Goal: Task Accomplishment & Management: Complete application form

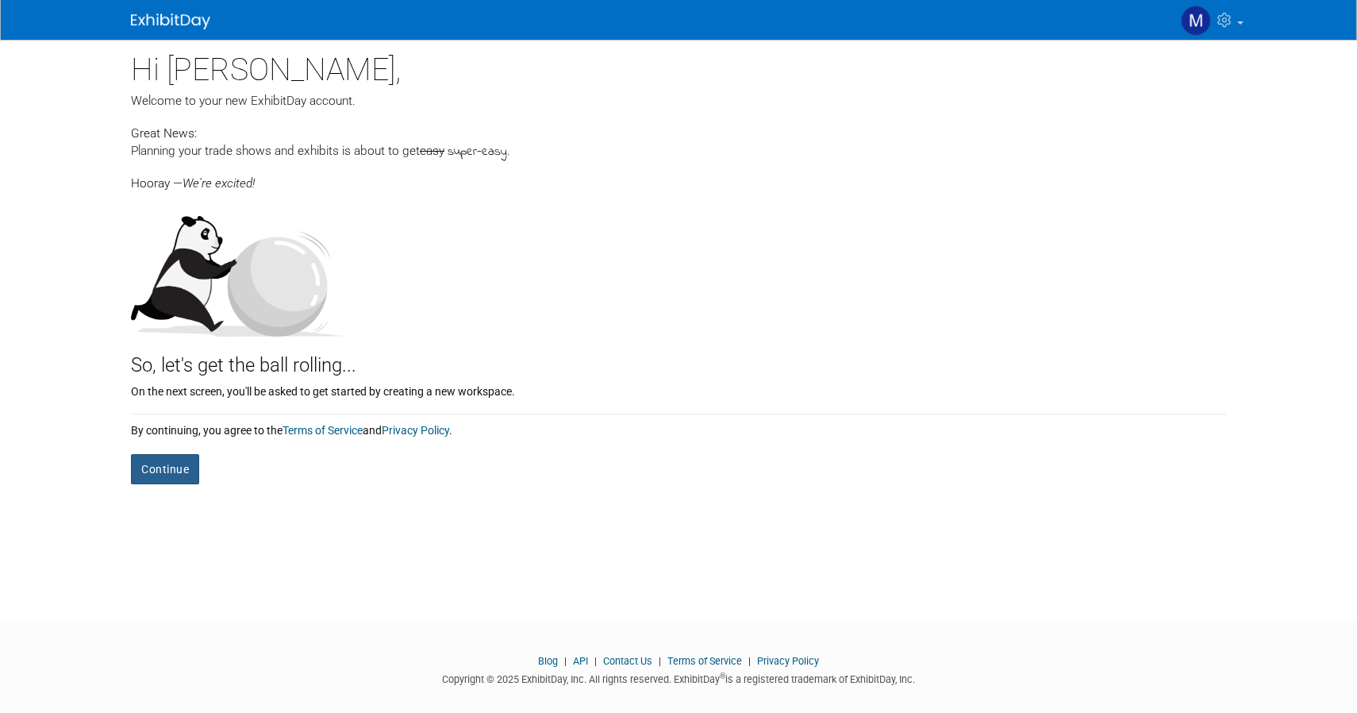
drag, startPoint x: 173, startPoint y: 463, endPoint x: 196, endPoint y: 440, distance: 32.6
click at [196, 440] on form "Continue" at bounding box center [678, 461] width 1095 height 46
click at [183, 472] on button "Continue" at bounding box center [165, 469] width 68 height 30
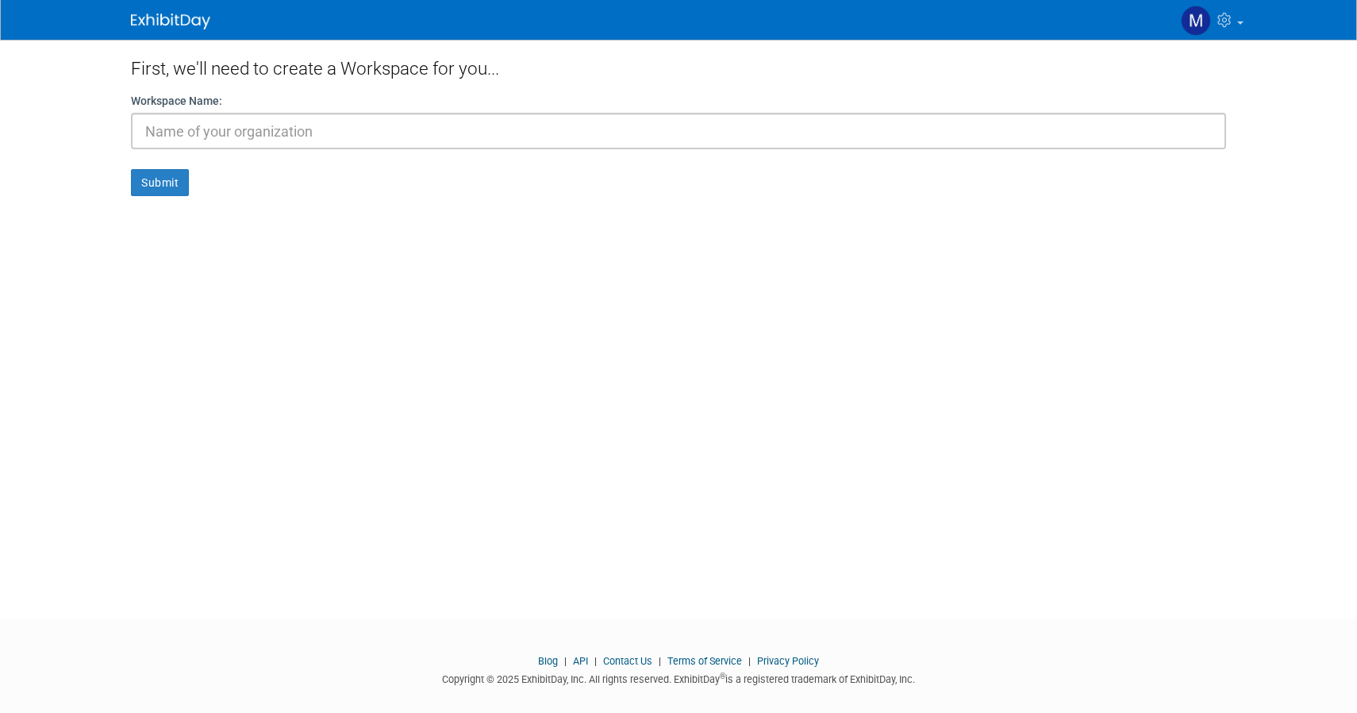
click at [268, 147] on input "text" at bounding box center [678, 131] width 1095 height 37
drag, startPoint x: 230, startPoint y: 127, endPoint x: 104, endPoint y: 117, distance: 126.6
click at [105, 118] on body "My Account My Profile & Preferences Contact us Sign out" at bounding box center [678, 356] width 1357 height 713
type input "mecademic"
click at [164, 193] on button "Submit" at bounding box center [160, 182] width 58 height 27
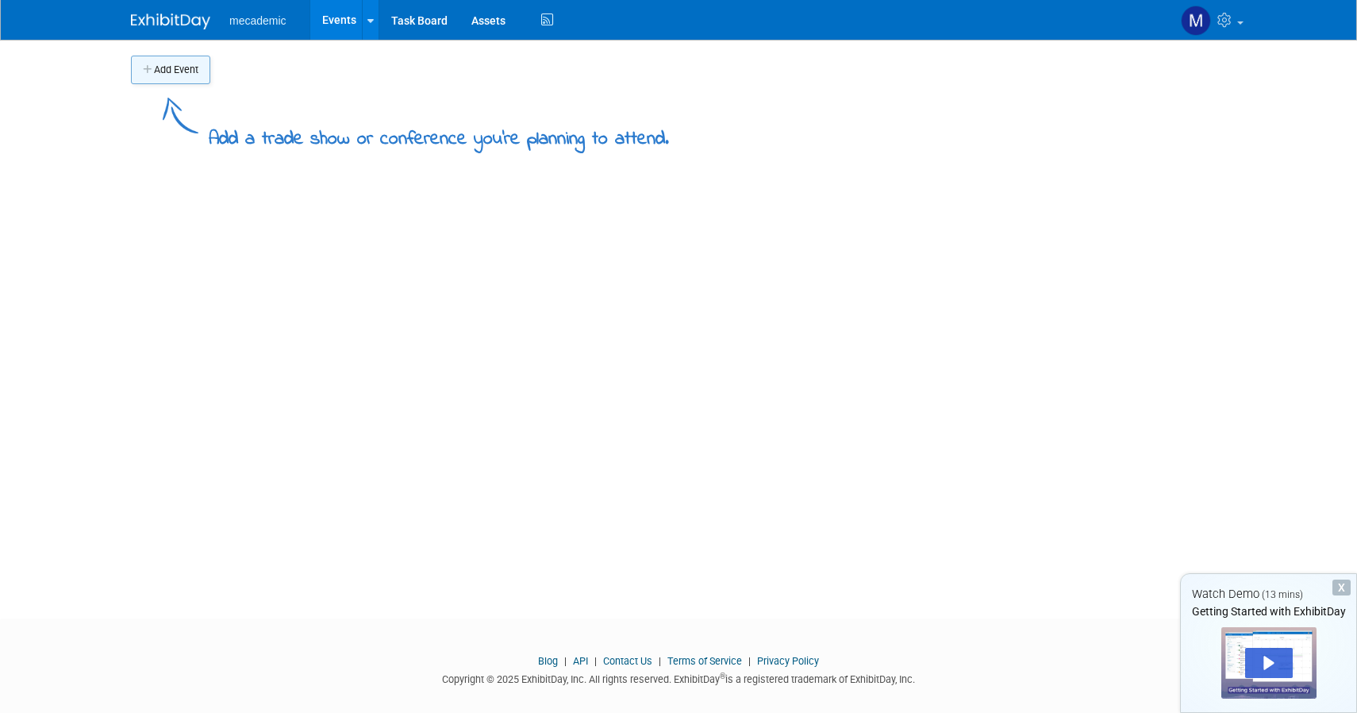
click at [179, 69] on button "Add Event" at bounding box center [170, 70] width 79 height 29
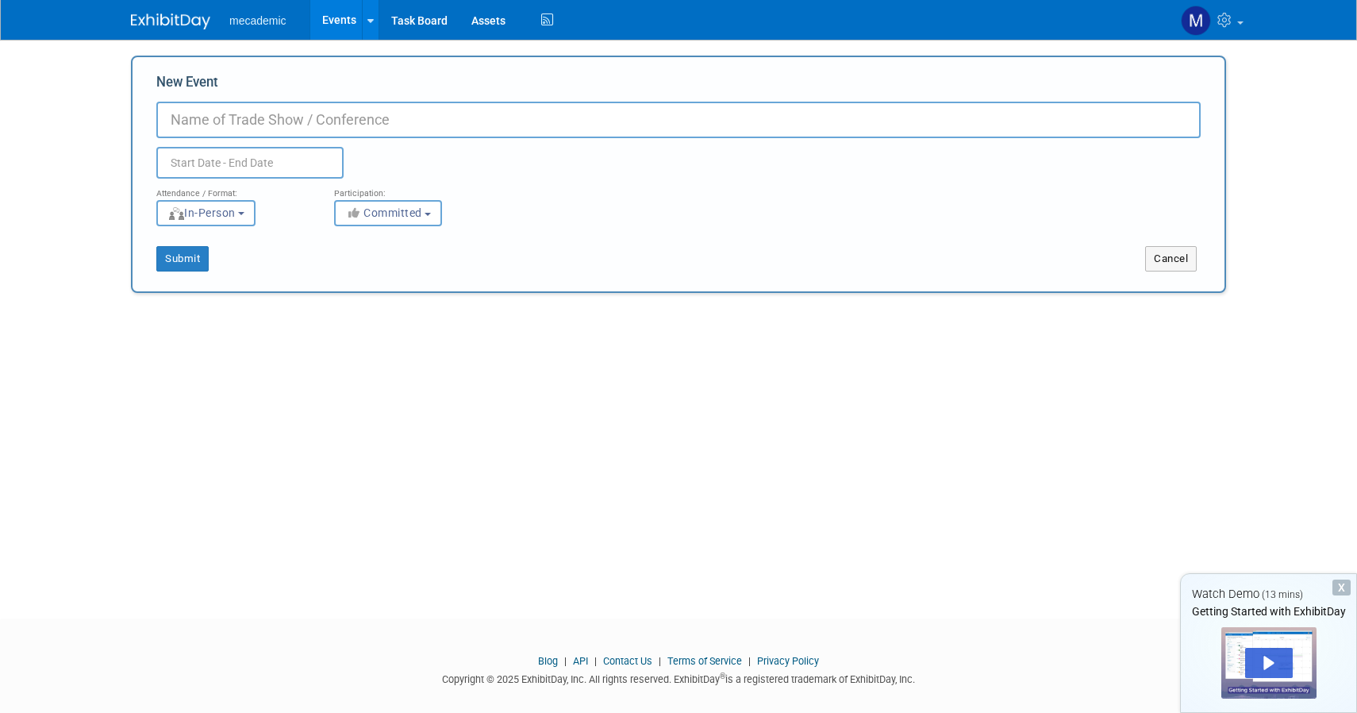
click at [271, 125] on input "New Event" at bounding box center [678, 120] width 1045 height 37
click at [234, 218] on span "In-Person" at bounding box center [201, 212] width 68 height 13
click at [364, 215] on span "Committed" at bounding box center [383, 212] width 77 height 13
click at [295, 236] on div "Submit Cancel" at bounding box center [678, 248] width 1068 height 45
click at [283, 125] on input "New Event" at bounding box center [678, 120] width 1045 height 37
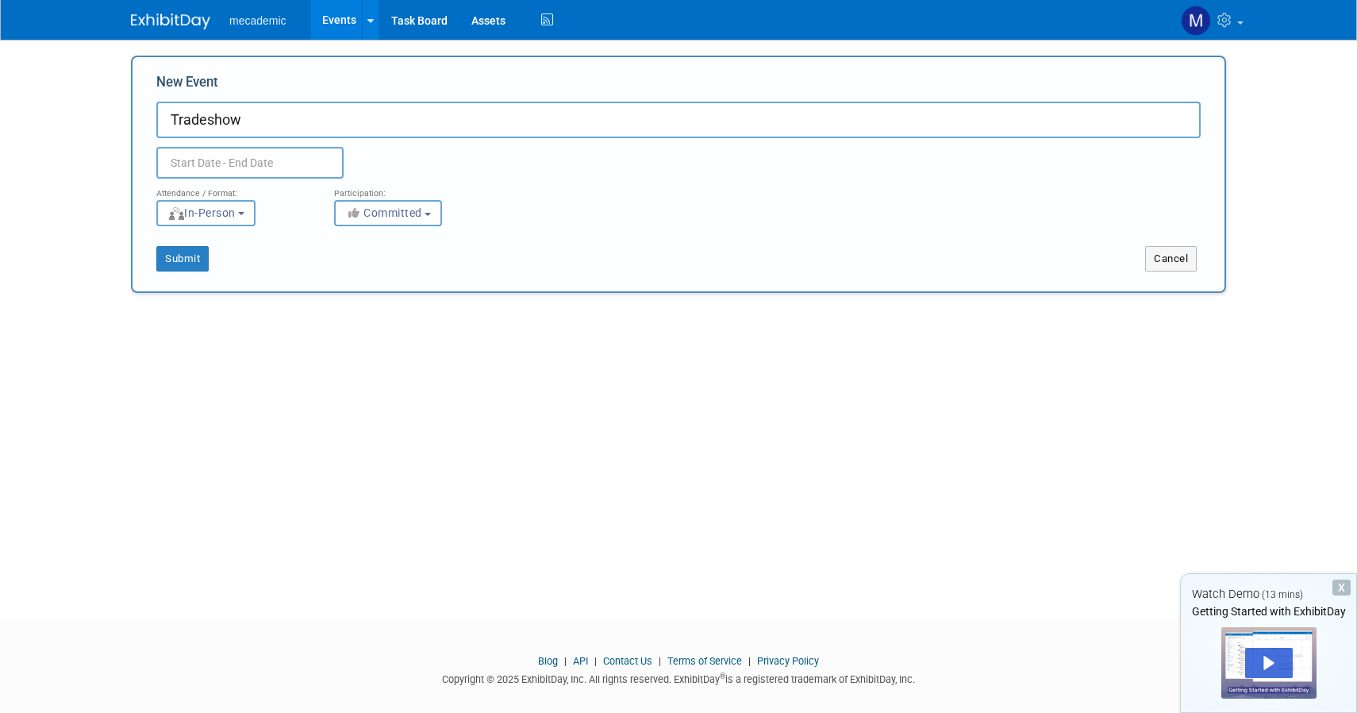
type input "Tradeshow"
click at [256, 157] on input "text" at bounding box center [249, 163] width 187 height 32
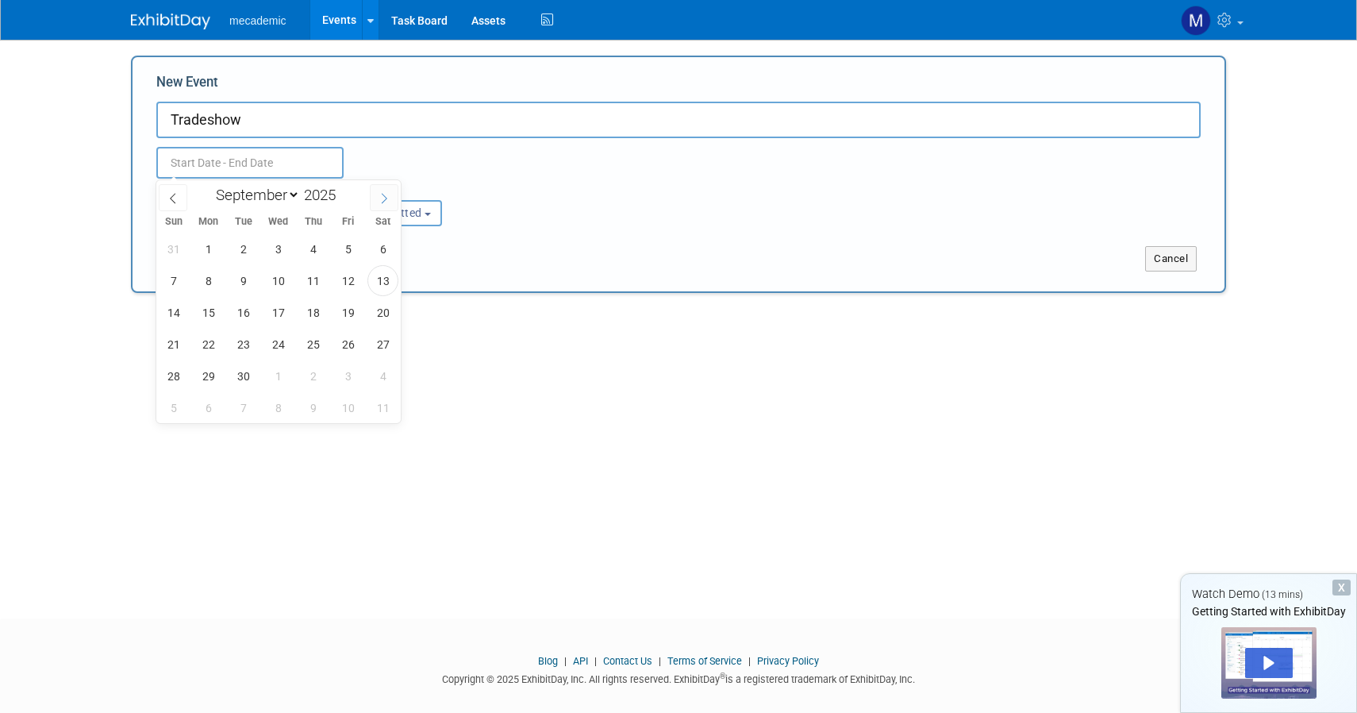
click at [382, 197] on icon at bounding box center [384, 198] width 11 height 11
select select "11"
click at [382, 197] on icon at bounding box center [384, 198] width 11 height 11
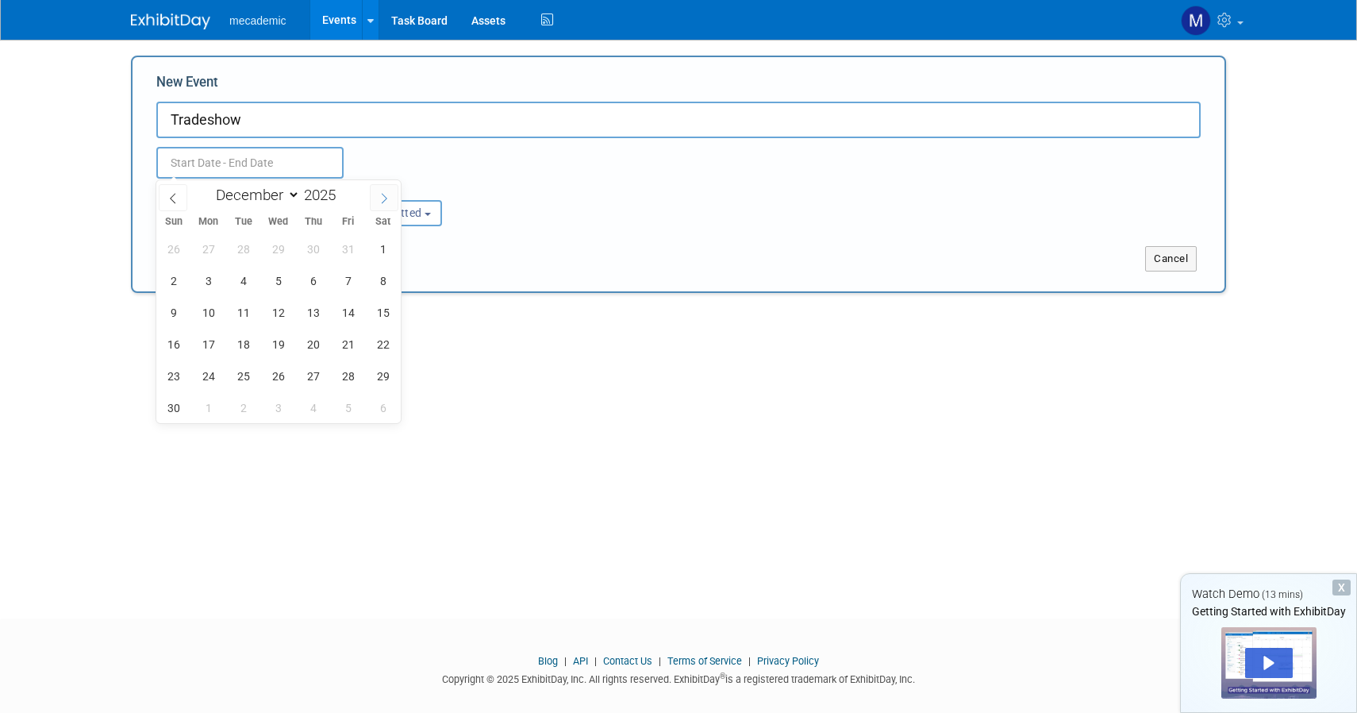
type input "2026"
select select "0"
click at [185, 198] on span at bounding box center [173, 197] width 29 height 27
type input "2025"
click at [185, 198] on span at bounding box center [173, 197] width 29 height 27
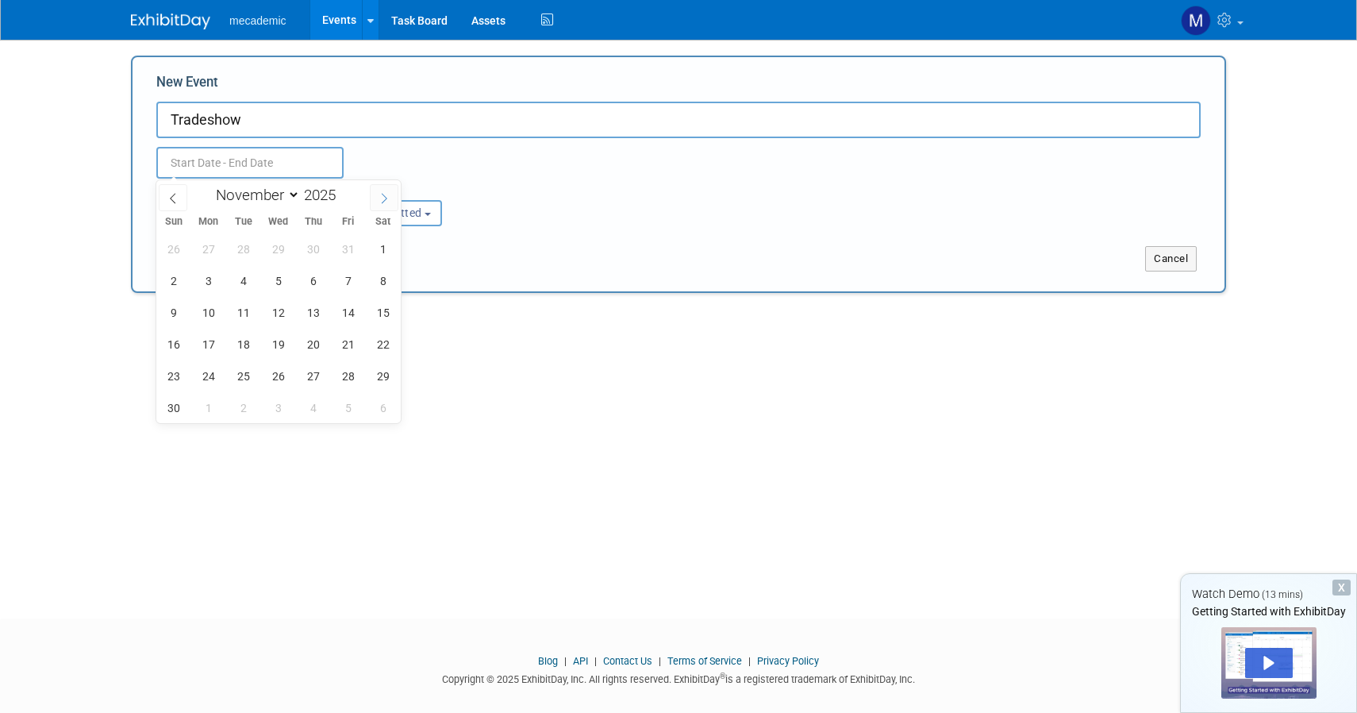
click at [386, 196] on icon at bounding box center [385, 198] width 6 height 10
select select "11"
click at [198, 349] on span "22" at bounding box center [208, 344] width 31 height 31
click at [292, 342] on span "24" at bounding box center [278, 344] width 31 height 31
type input "Dec 22, 2025 to Dec 24, 2025"
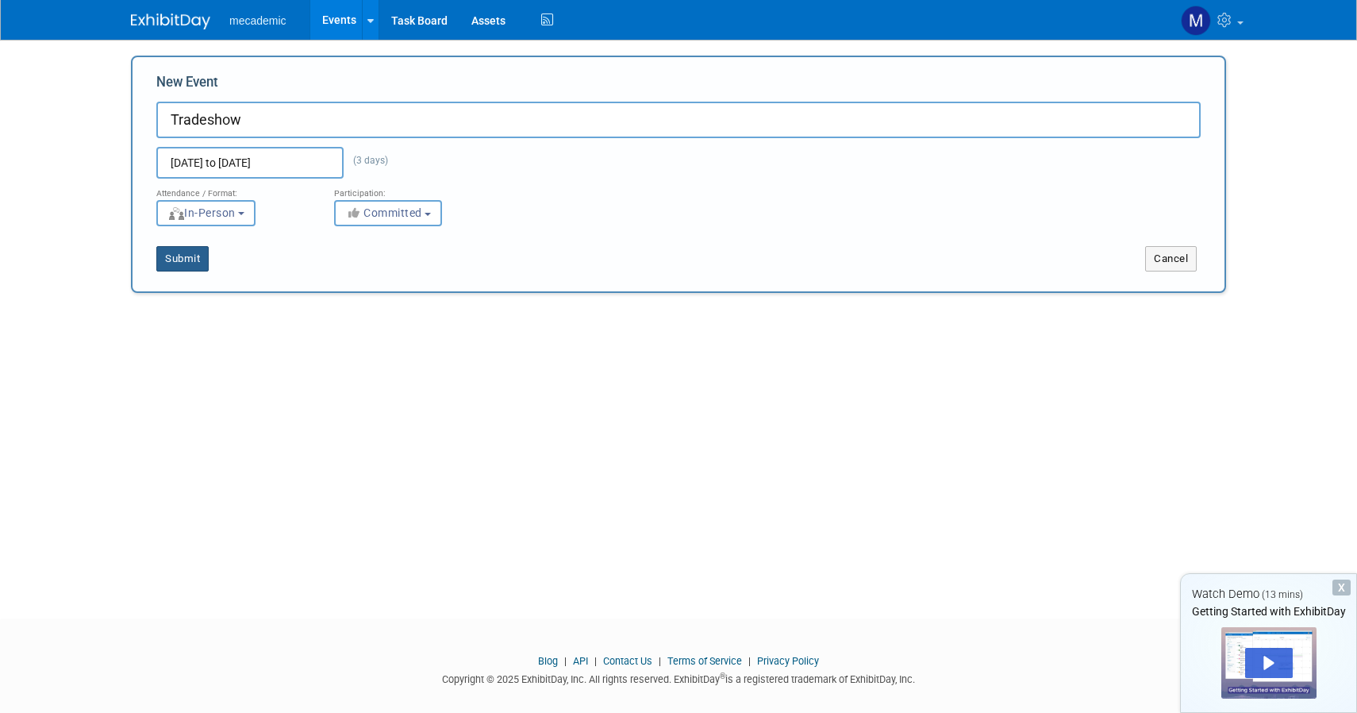
click at [198, 260] on button "Submit" at bounding box center [182, 258] width 52 height 25
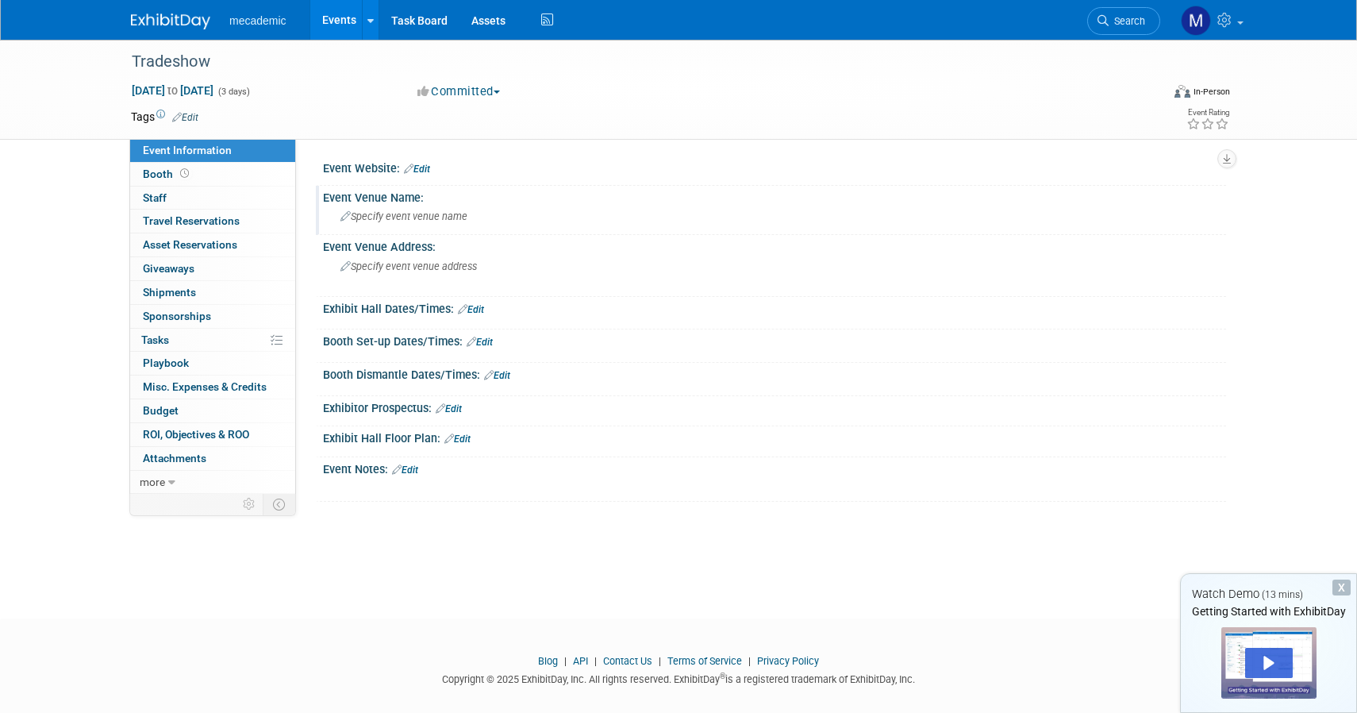
click at [434, 215] on span "Specify event venue name" at bounding box center [404, 216] width 127 height 12
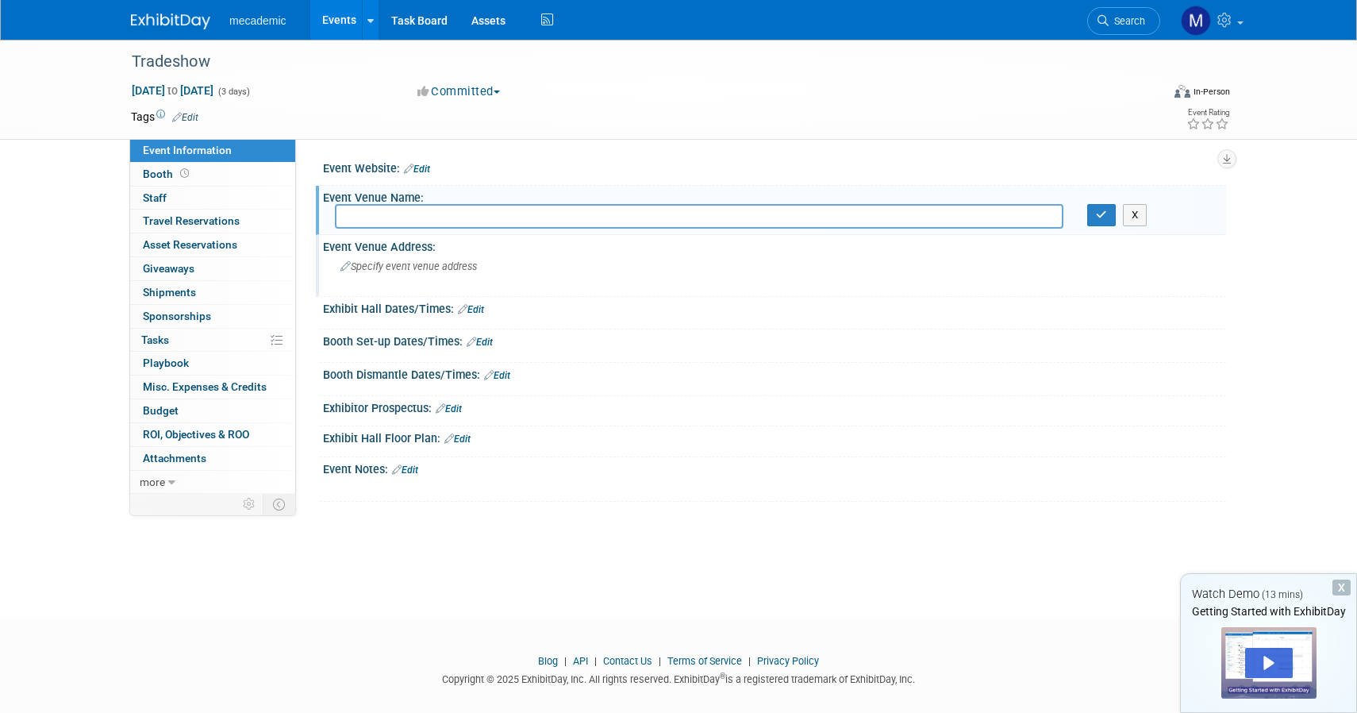
click at [421, 268] on span "Specify event venue address" at bounding box center [409, 266] width 137 height 12
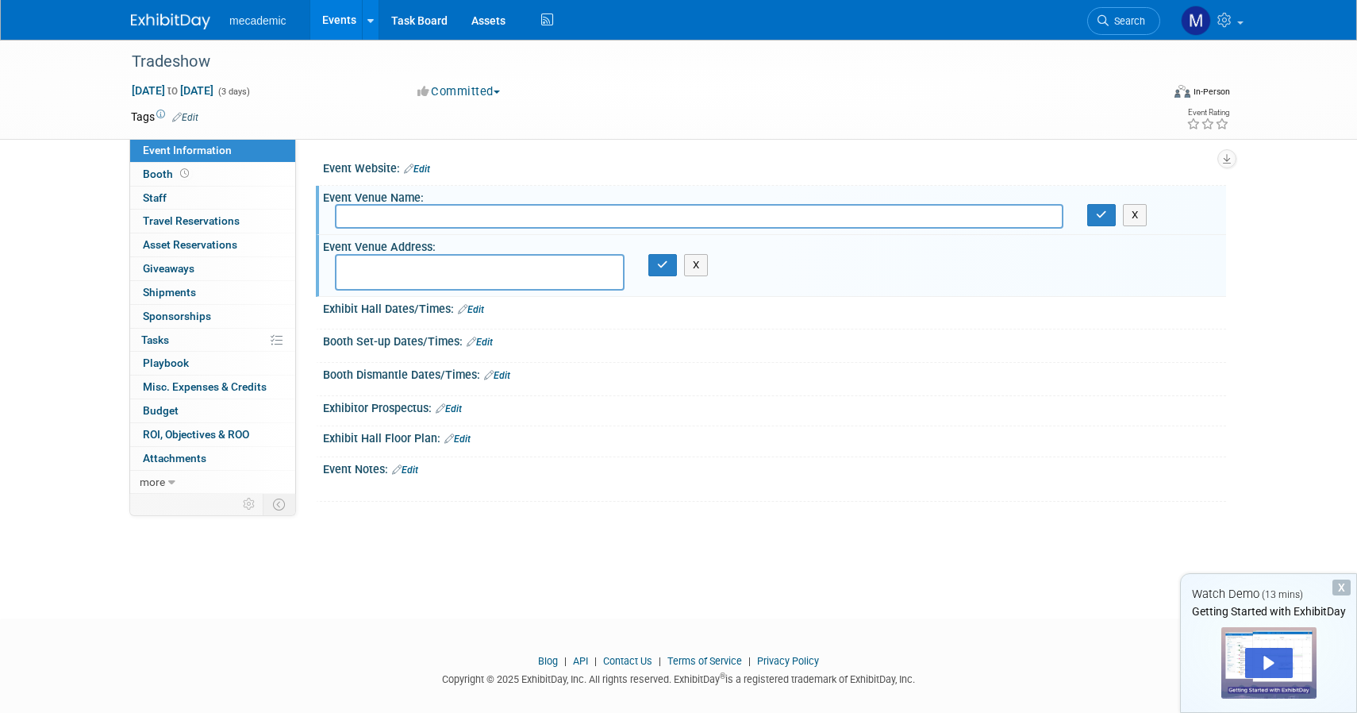
click at [410, 311] on div "Exhibit Hall Dates/Times: Edit" at bounding box center [774, 307] width 903 height 21
click at [419, 345] on div "Booth Set-up Dates/Times: Edit" at bounding box center [774, 339] width 903 height 21
click at [226, 171] on link "Booth" at bounding box center [212, 174] width 165 height 23
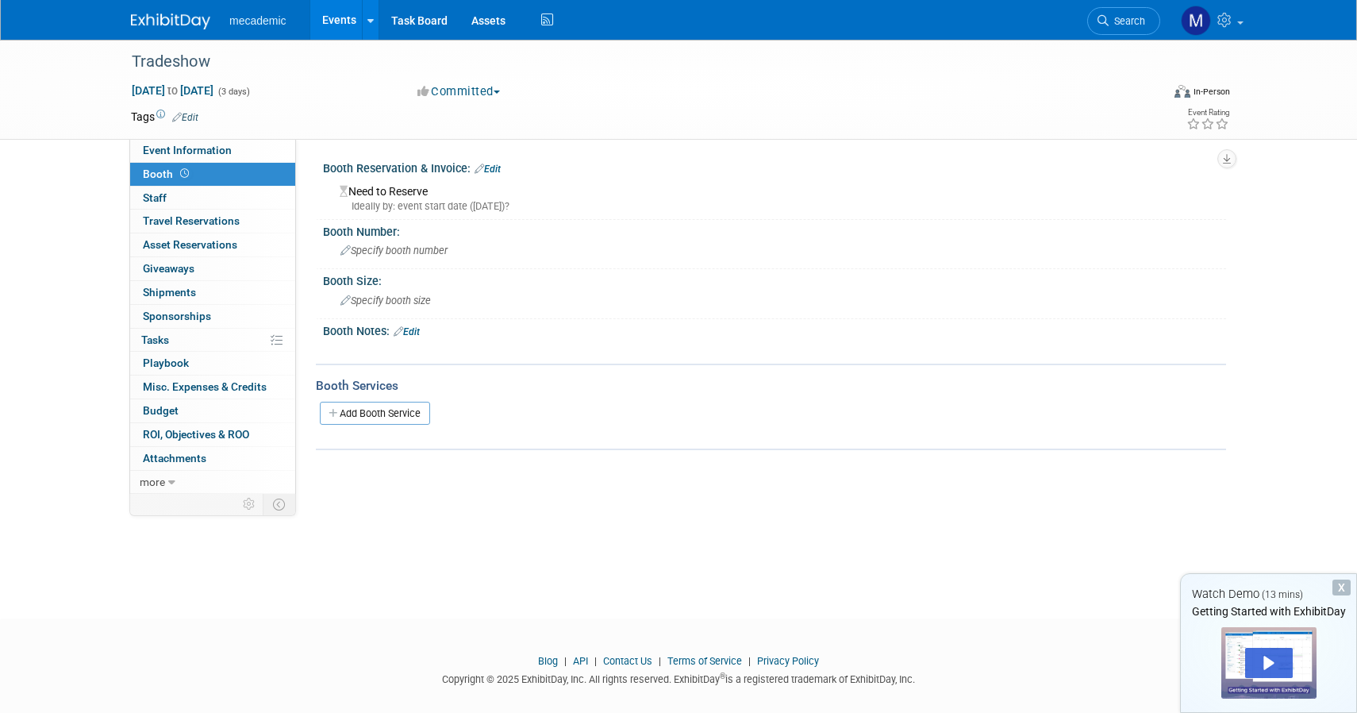
click at [478, 207] on div "Ideally by: event start date (Mon. Dec 22, 2025)?" at bounding box center [777, 206] width 875 height 14
click at [379, 199] on div "Ideally by: event start date (Mon. Dec 22, 2025)?" at bounding box center [777, 206] width 875 height 14
click at [496, 164] on link "Edit" at bounding box center [488, 169] width 26 height 11
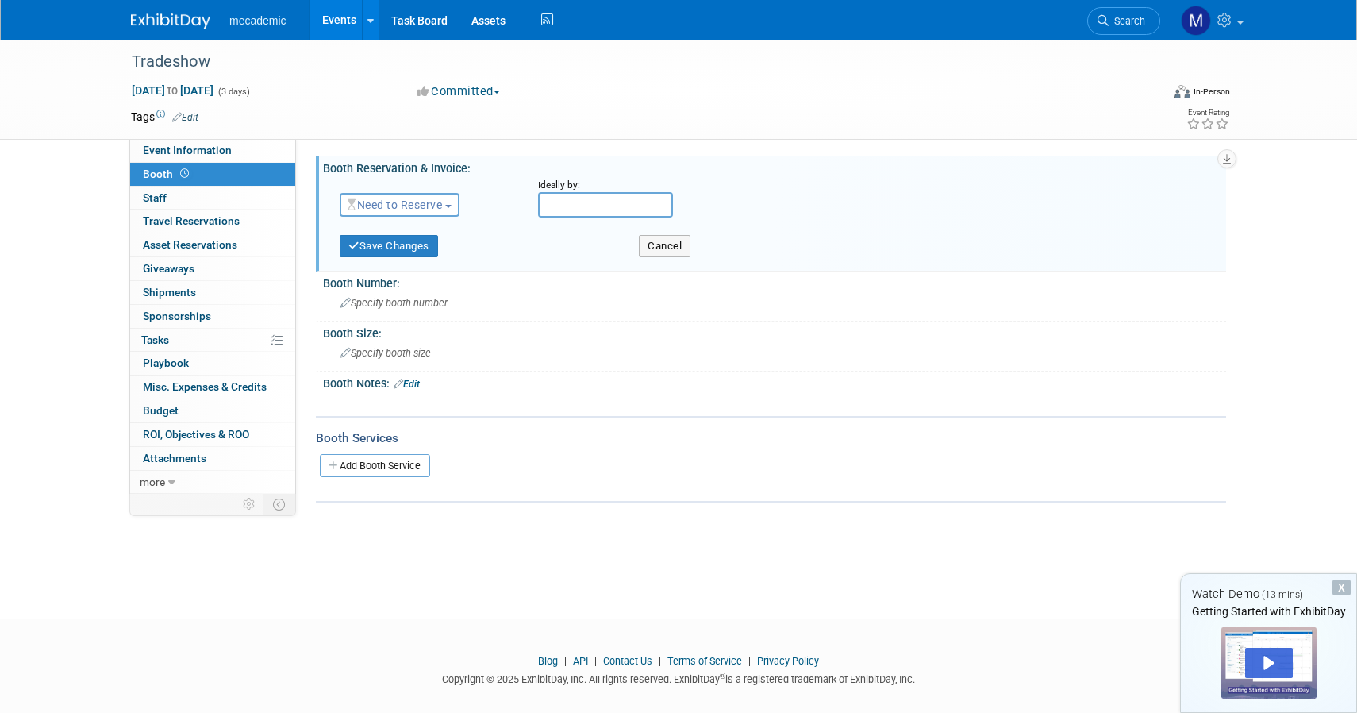
click at [437, 198] on button "Need to Reserve" at bounding box center [400, 205] width 120 height 24
click at [515, 123] on td at bounding box center [620, 117] width 845 height 16
click at [683, 237] on button "Cancel" at bounding box center [665, 246] width 52 height 22
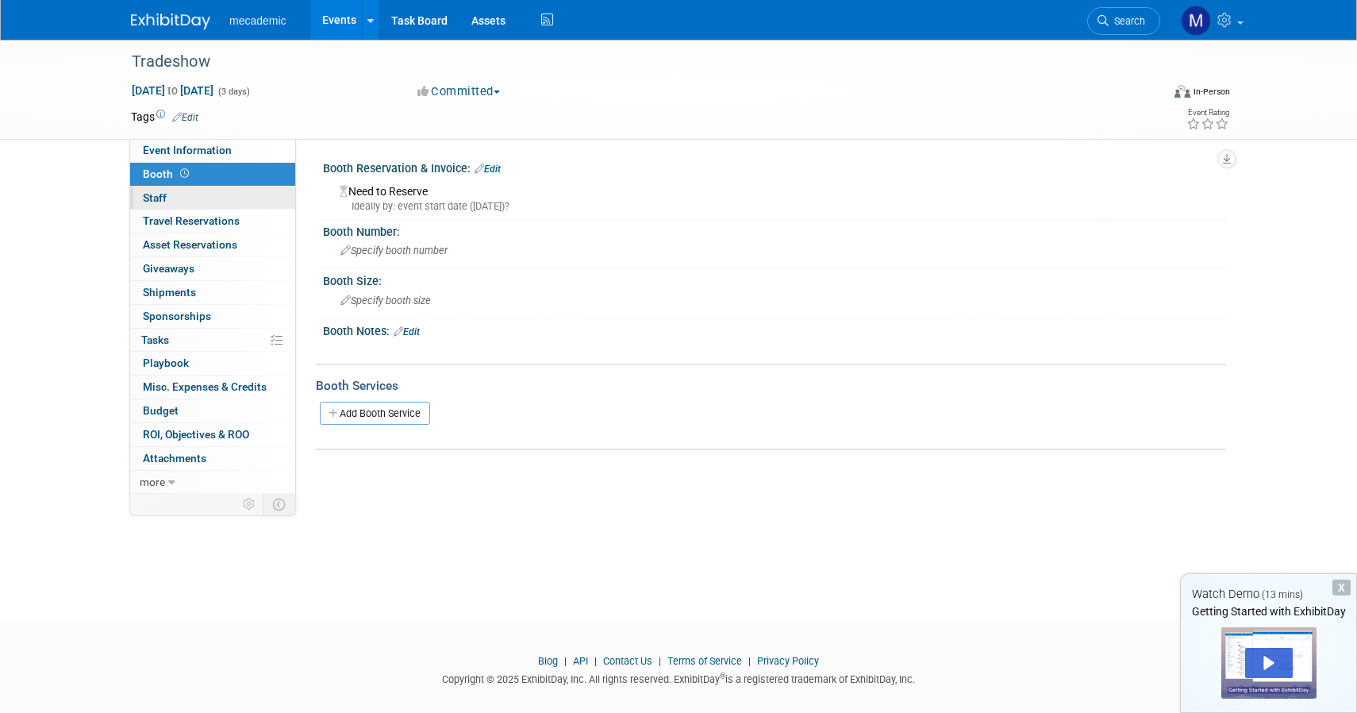
click at [210, 198] on link "0 Staff 0" at bounding box center [212, 198] width 165 height 23
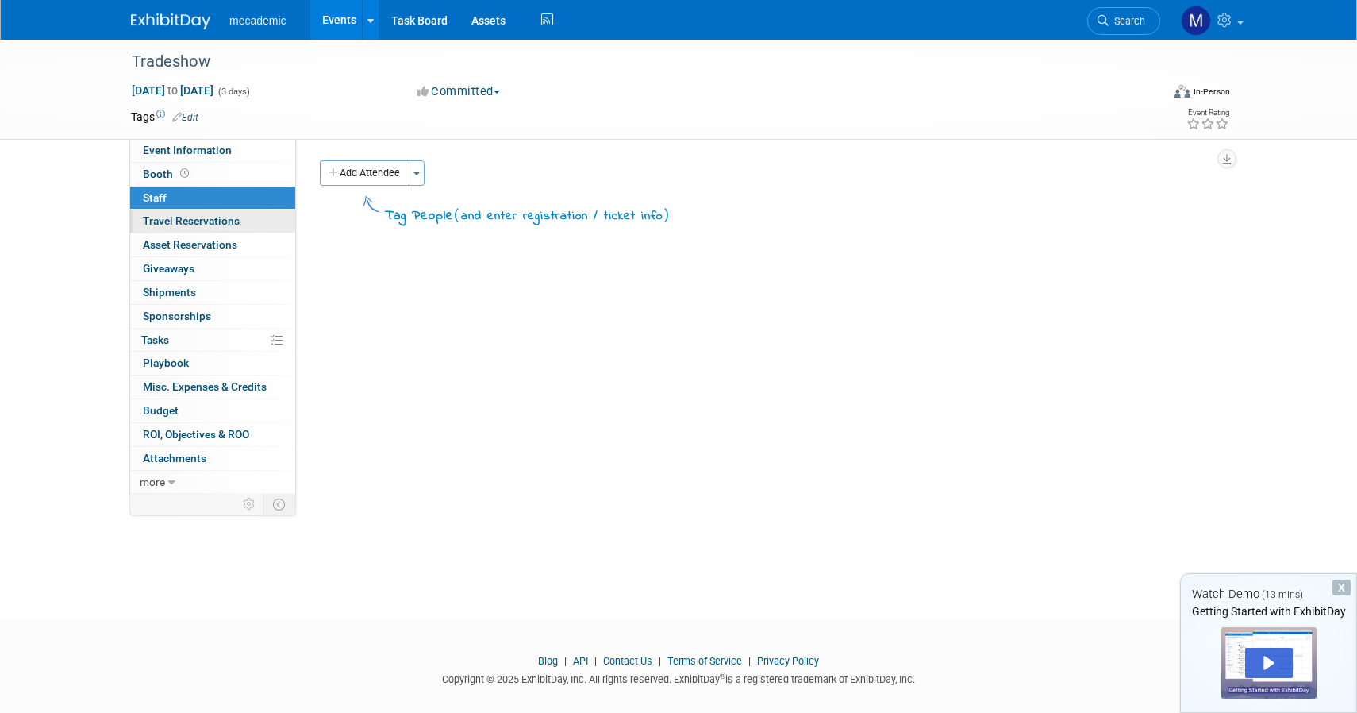
click at [233, 226] on span "Travel Reservations 0" at bounding box center [191, 220] width 97 height 13
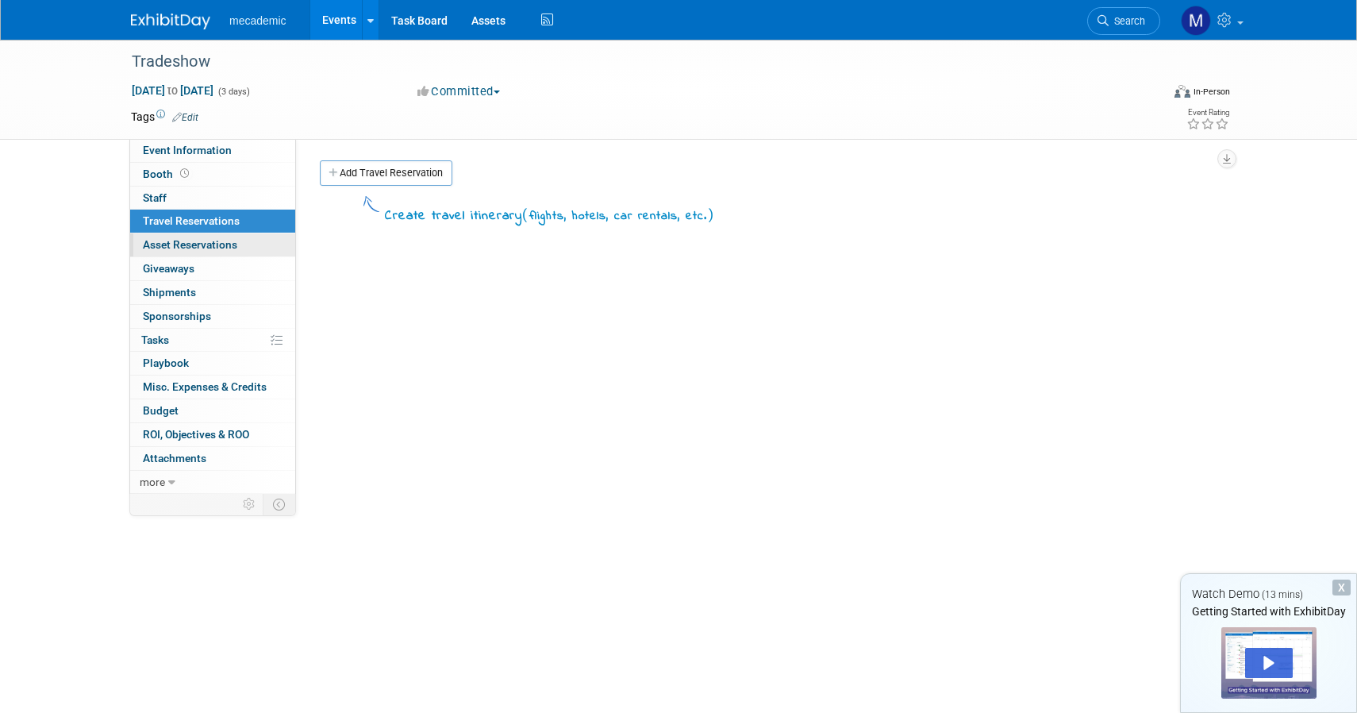
click at [245, 248] on link "0 Asset Reservations 0" at bounding box center [212, 244] width 165 height 23
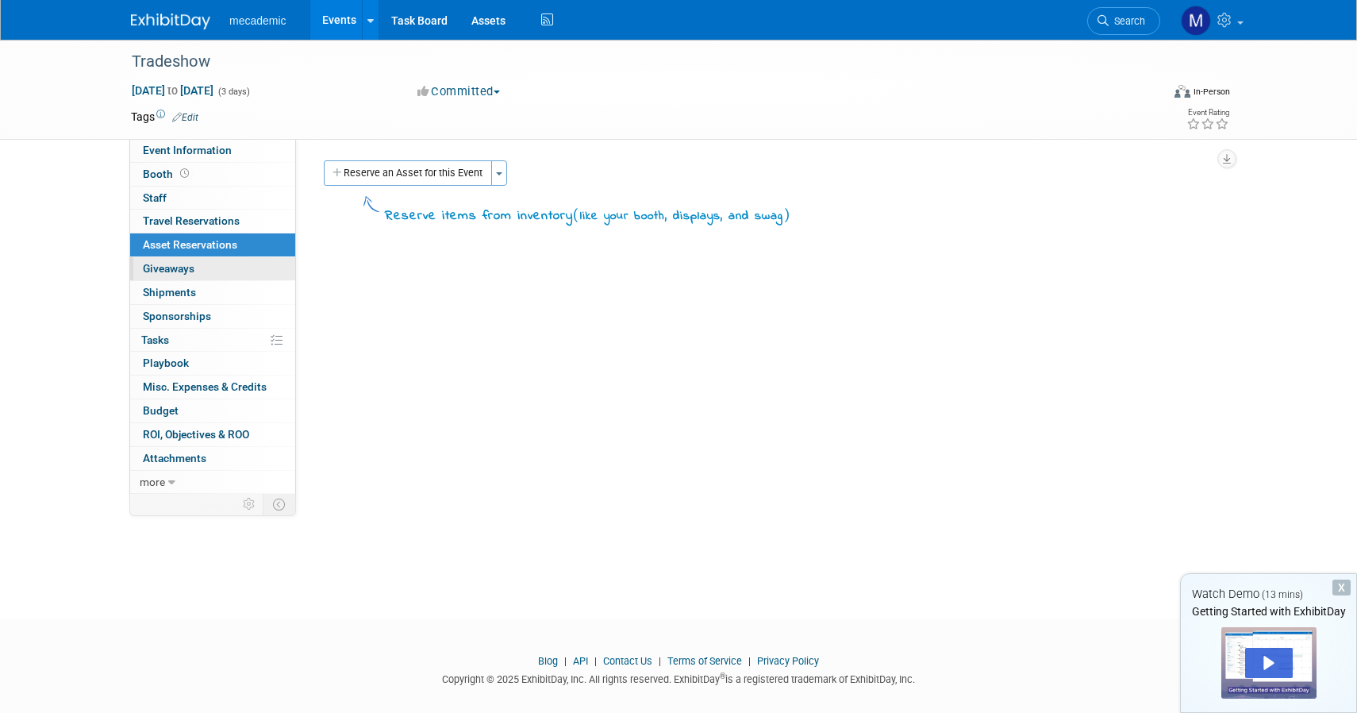
click at [221, 272] on link "0 Giveaways 0" at bounding box center [212, 268] width 165 height 23
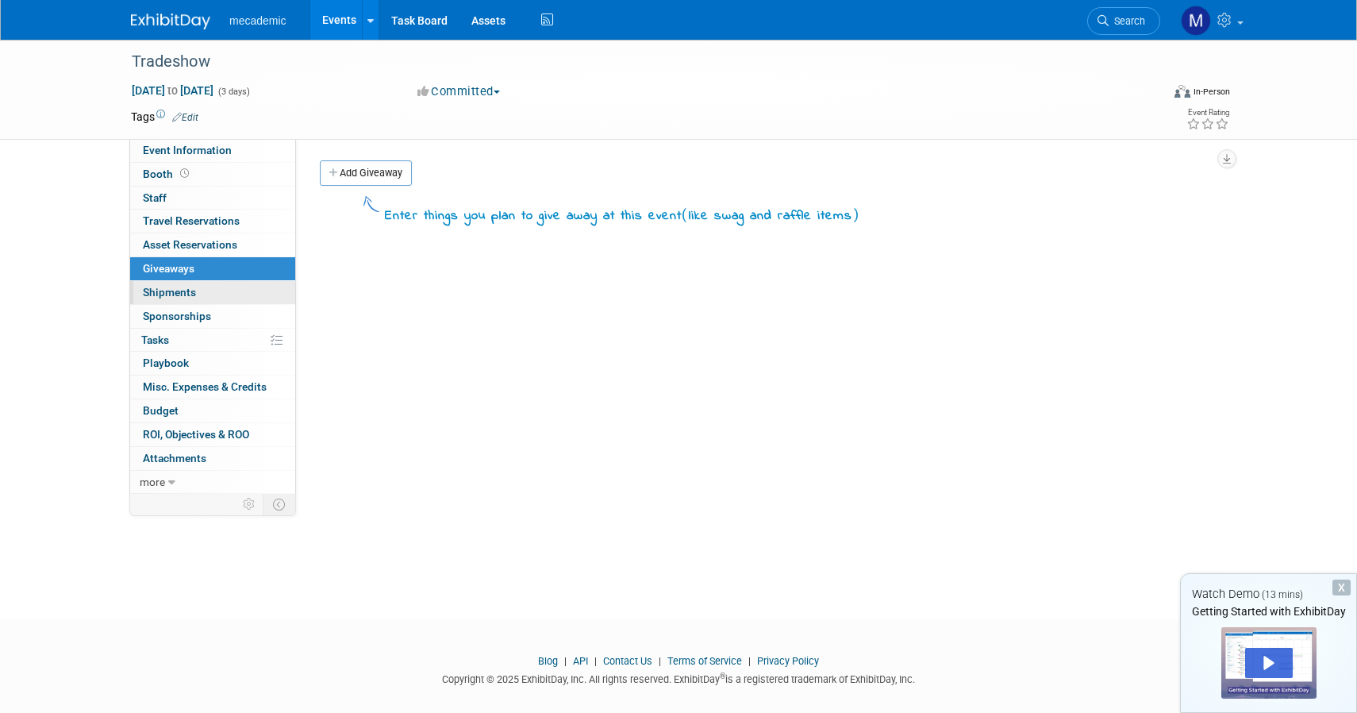
click at [217, 286] on link "0 Shipments 0" at bounding box center [212, 292] width 165 height 23
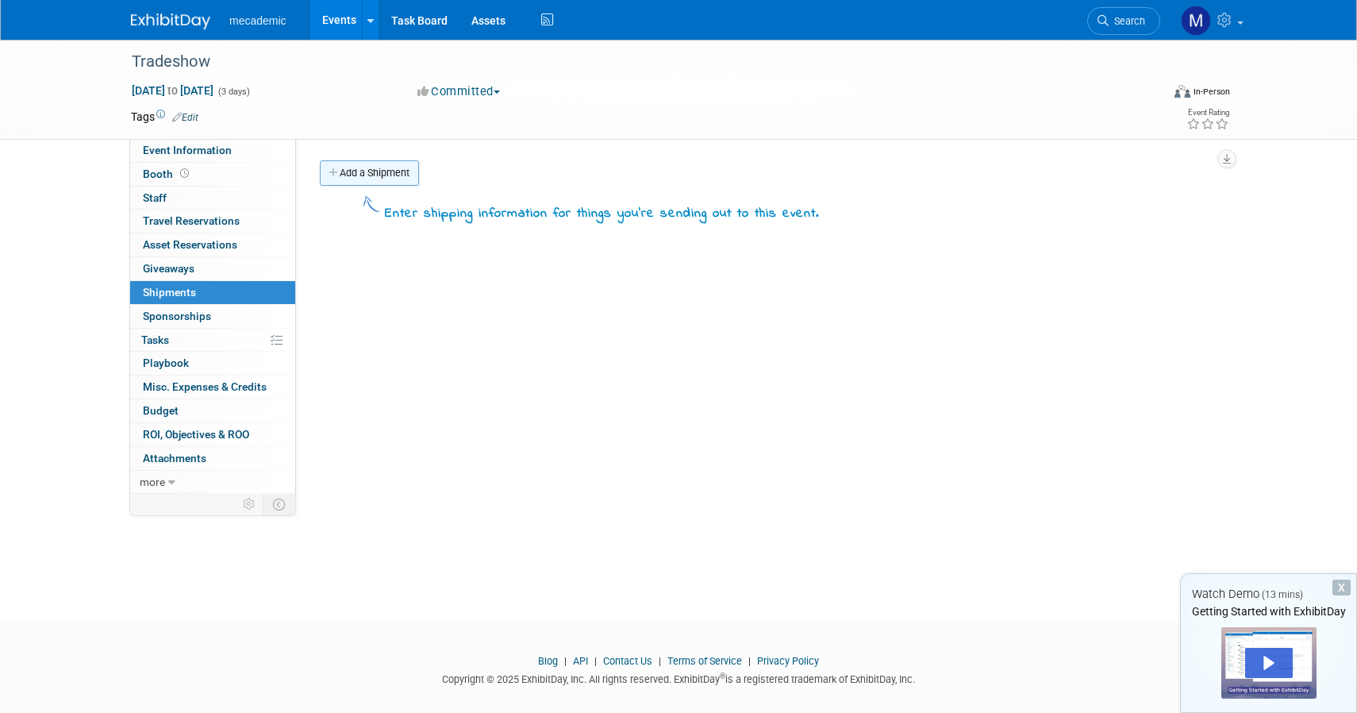
click at [344, 171] on link "Add a Shipment" at bounding box center [369, 172] width 99 height 25
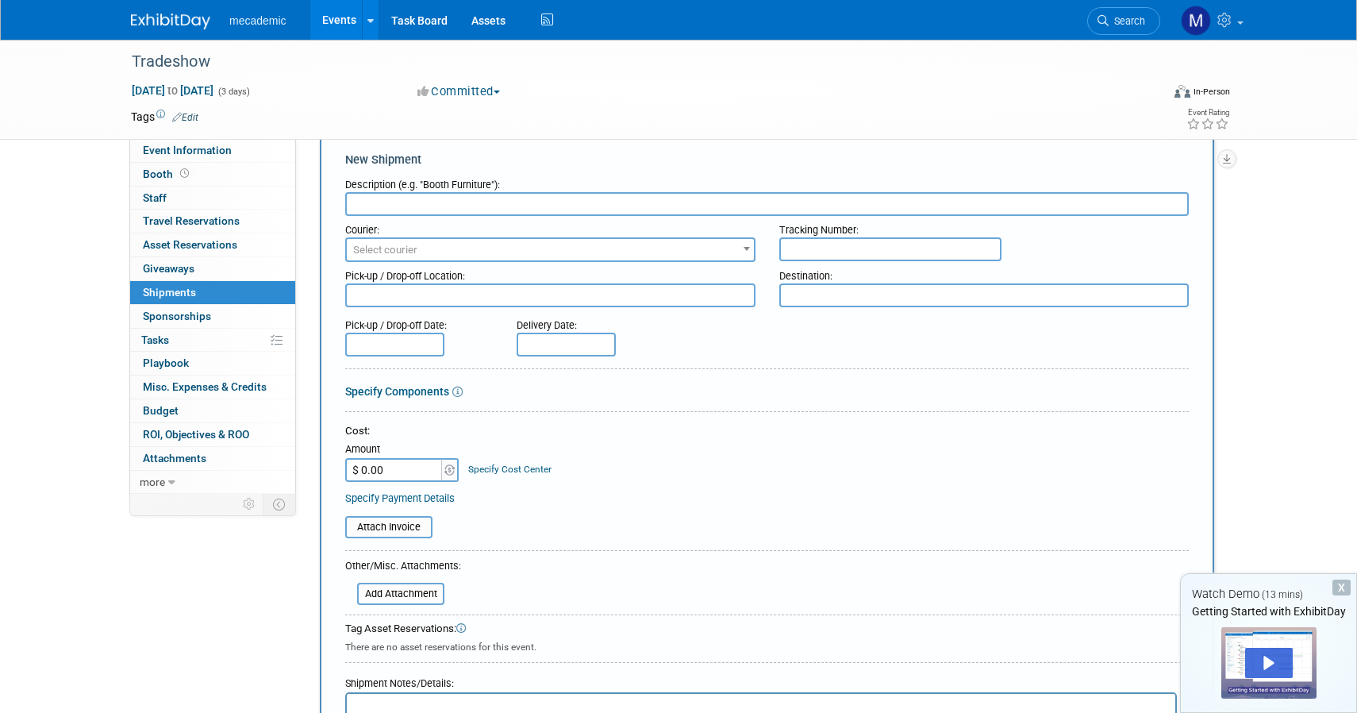
scroll to position [46, 0]
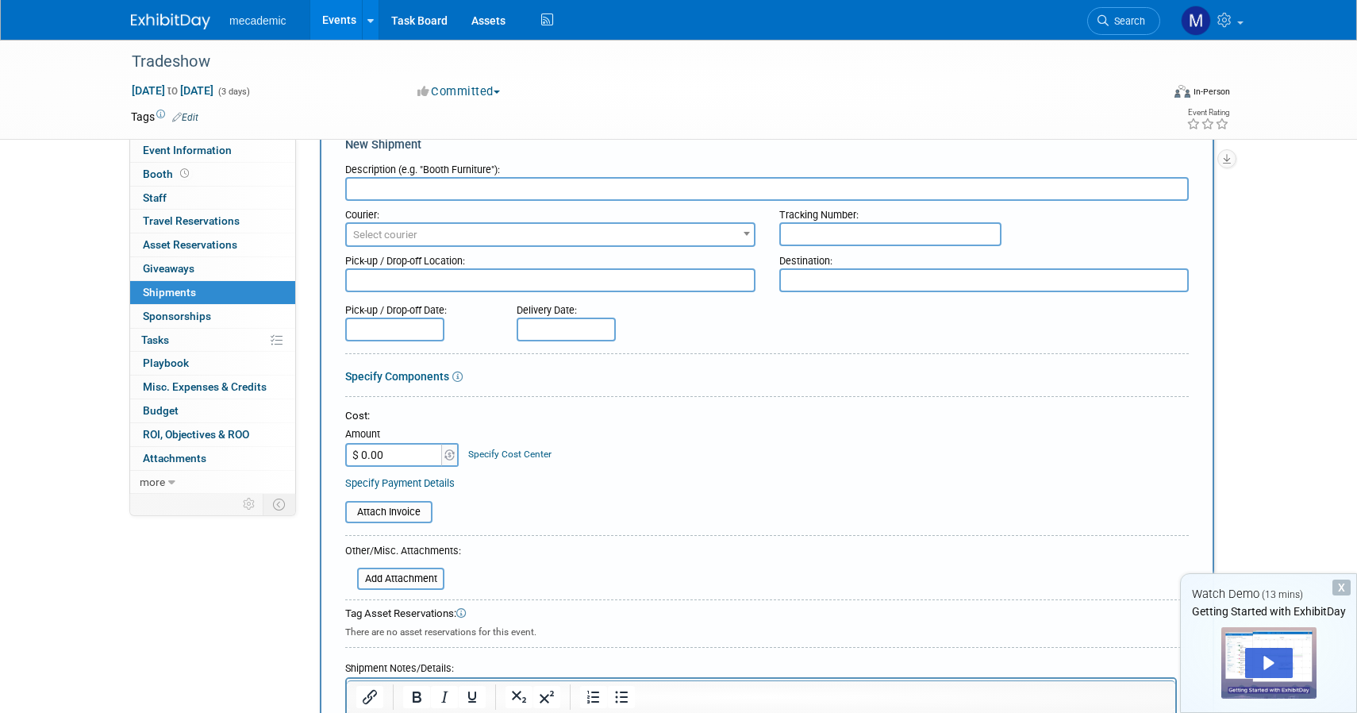
click at [441, 235] on span "Select courier" at bounding box center [550, 235] width 407 height 22
click at [527, 122] on td at bounding box center [620, 117] width 845 height 16
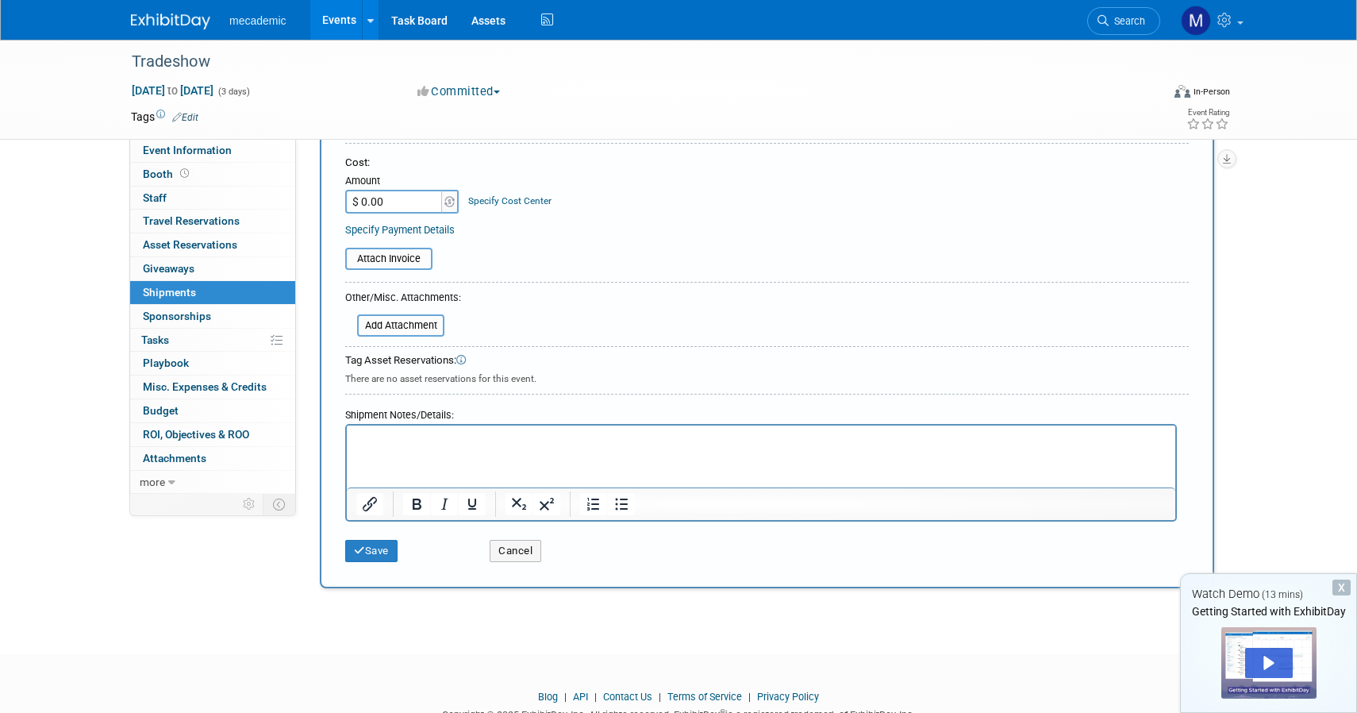
scroll to position [300, 0]
click at [447, 199] on img at bounding box center [450, 200] width 10 height 11
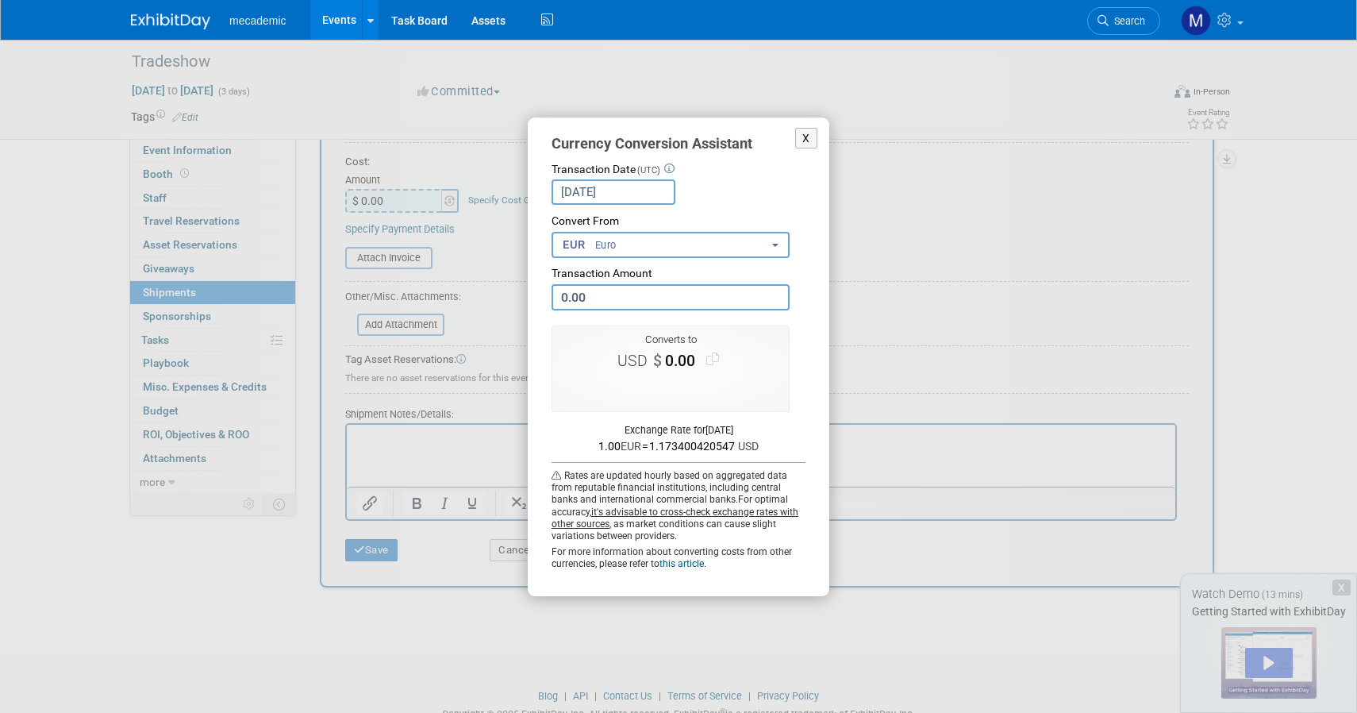
scroll to position [352, 0]
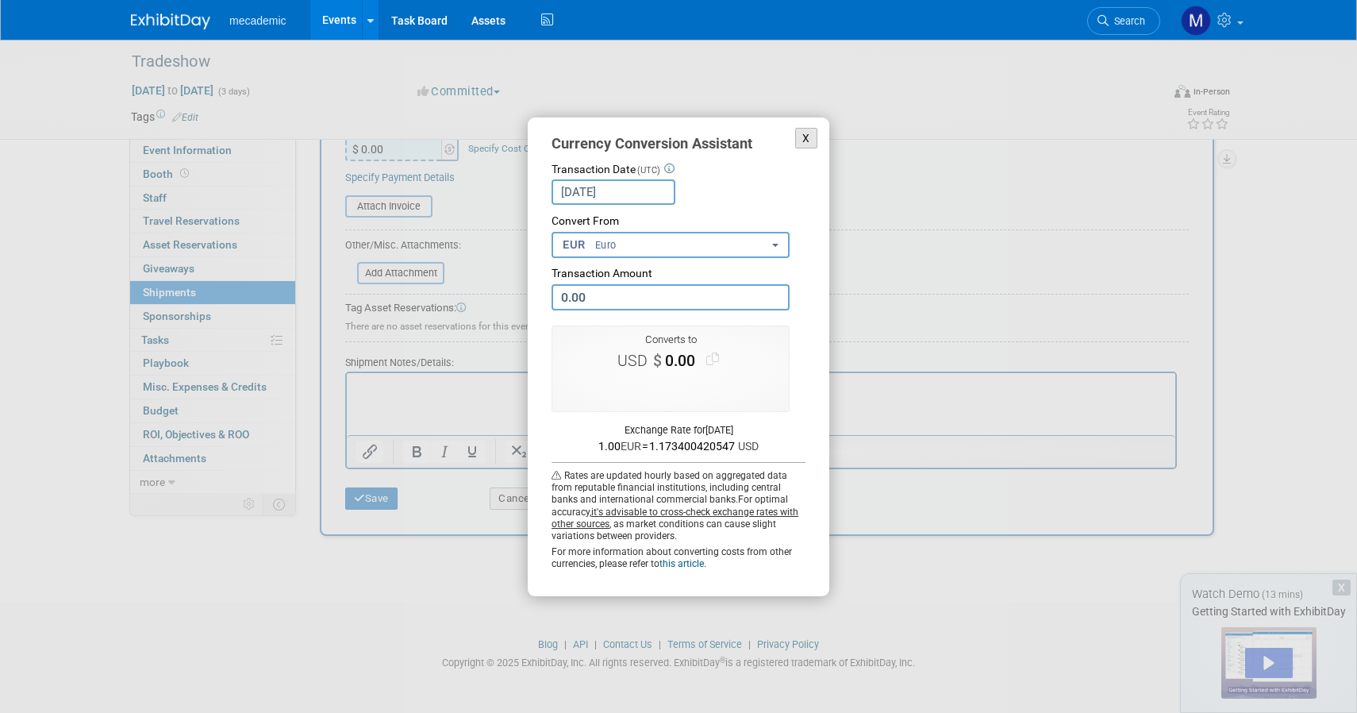
click at [810, 137] on button "X" at bounding box center [806, 138] width 22 height 21
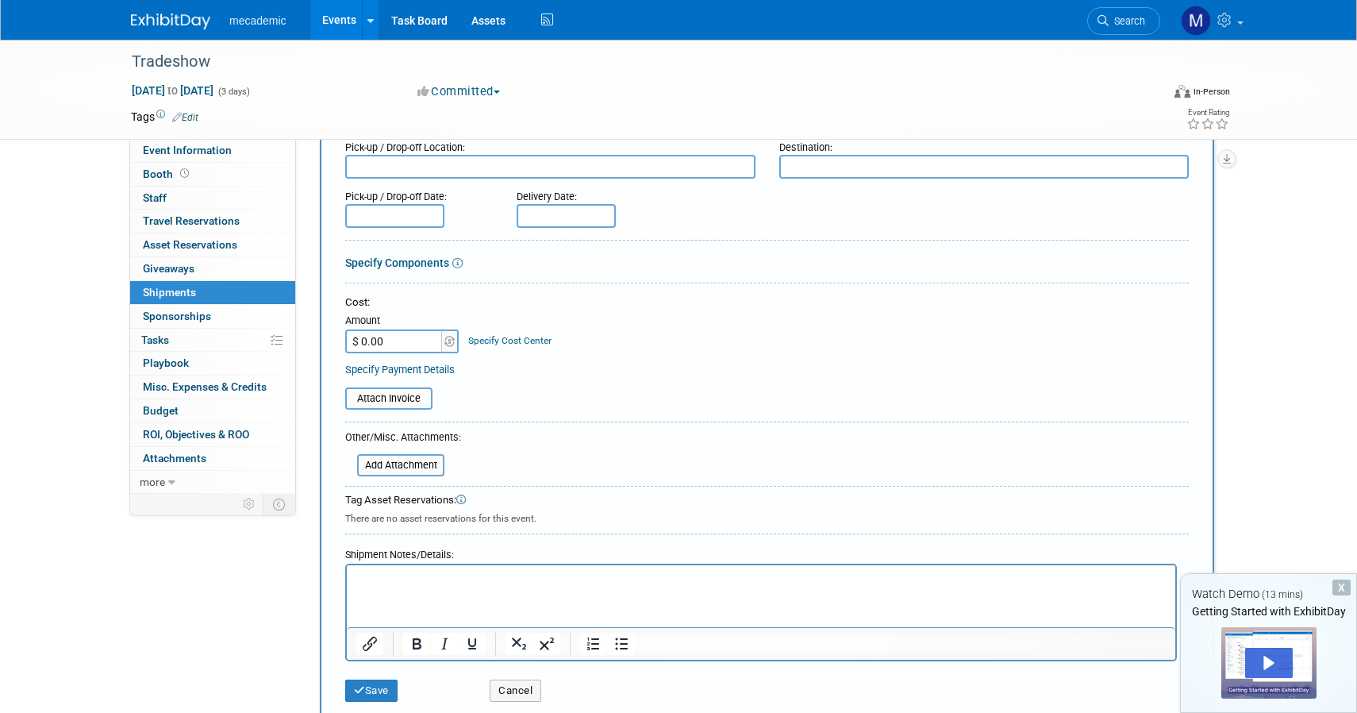
scroll to position [164, 0]
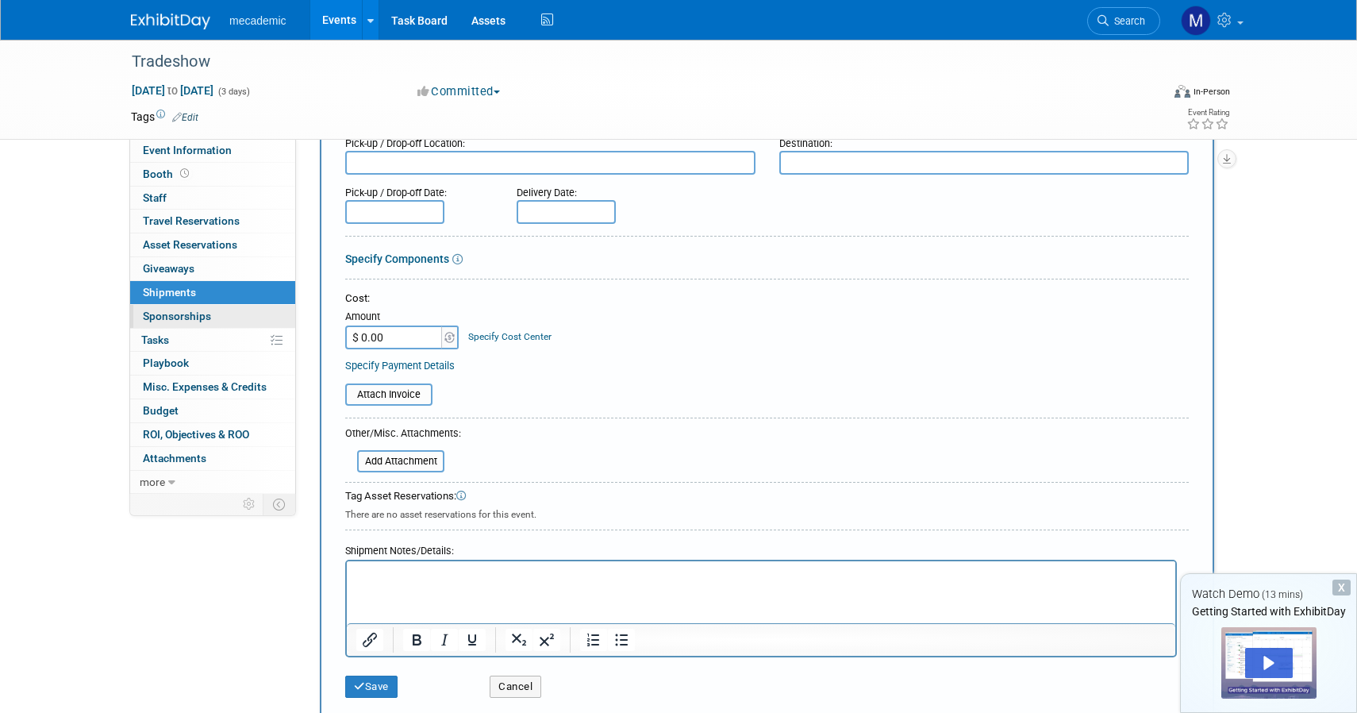
click at [223, 314] on link "0 Sponsorships 0" at bounding box center [212, 316] width 165 height 23
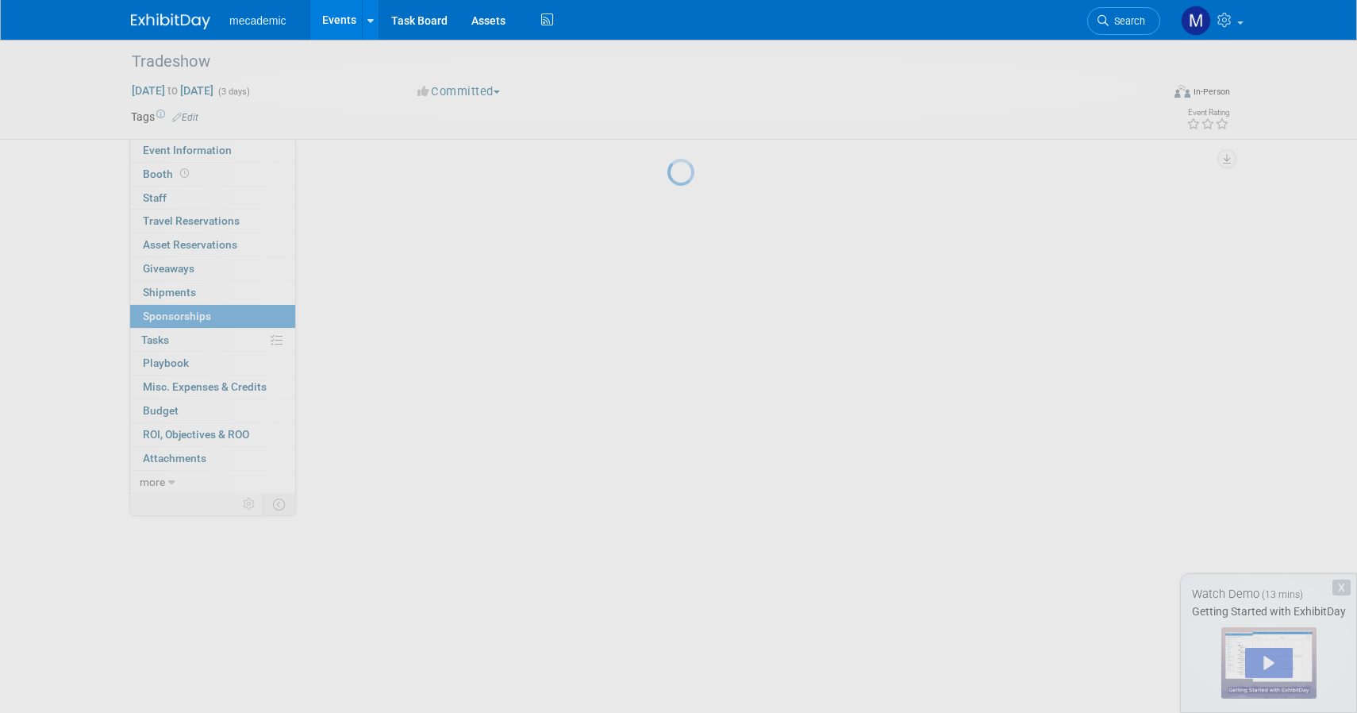
scroll to position [0, 0]
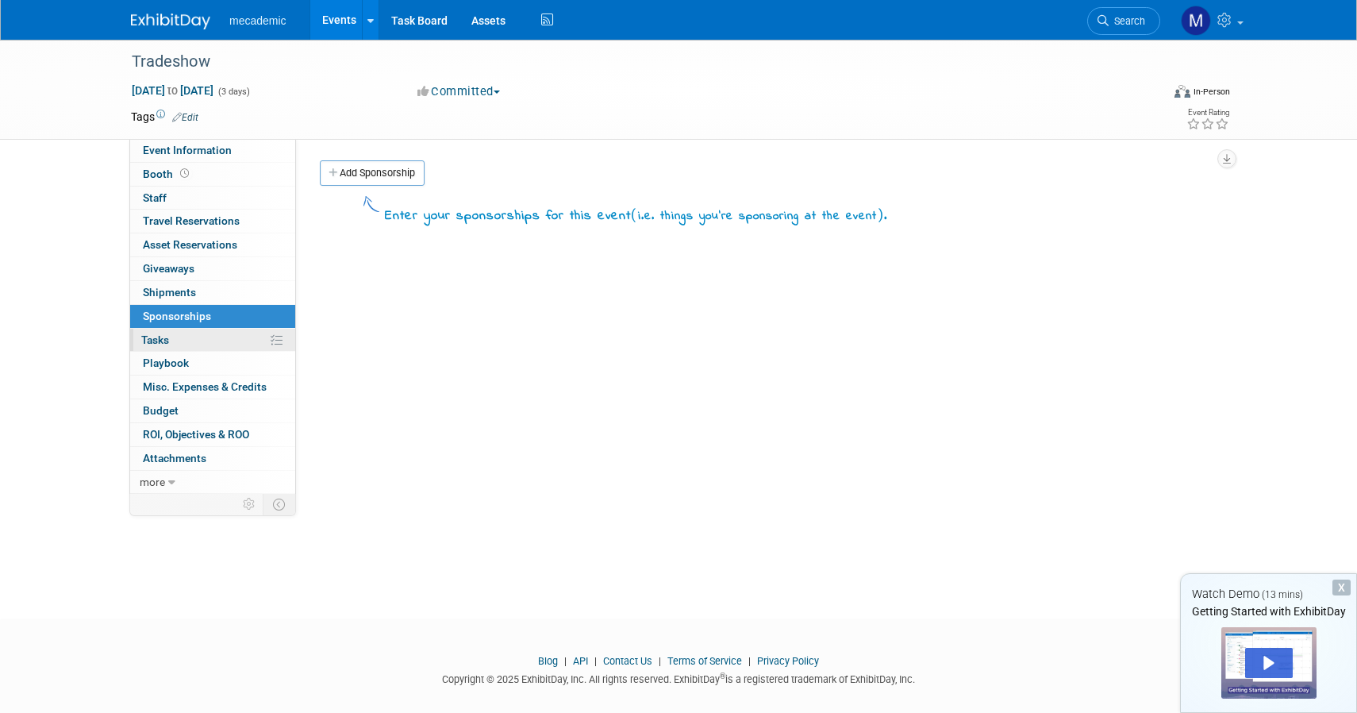
click at [209, 345] on link "0% Tasks 0%" at bounding box center [212, 340] width 165 height 23
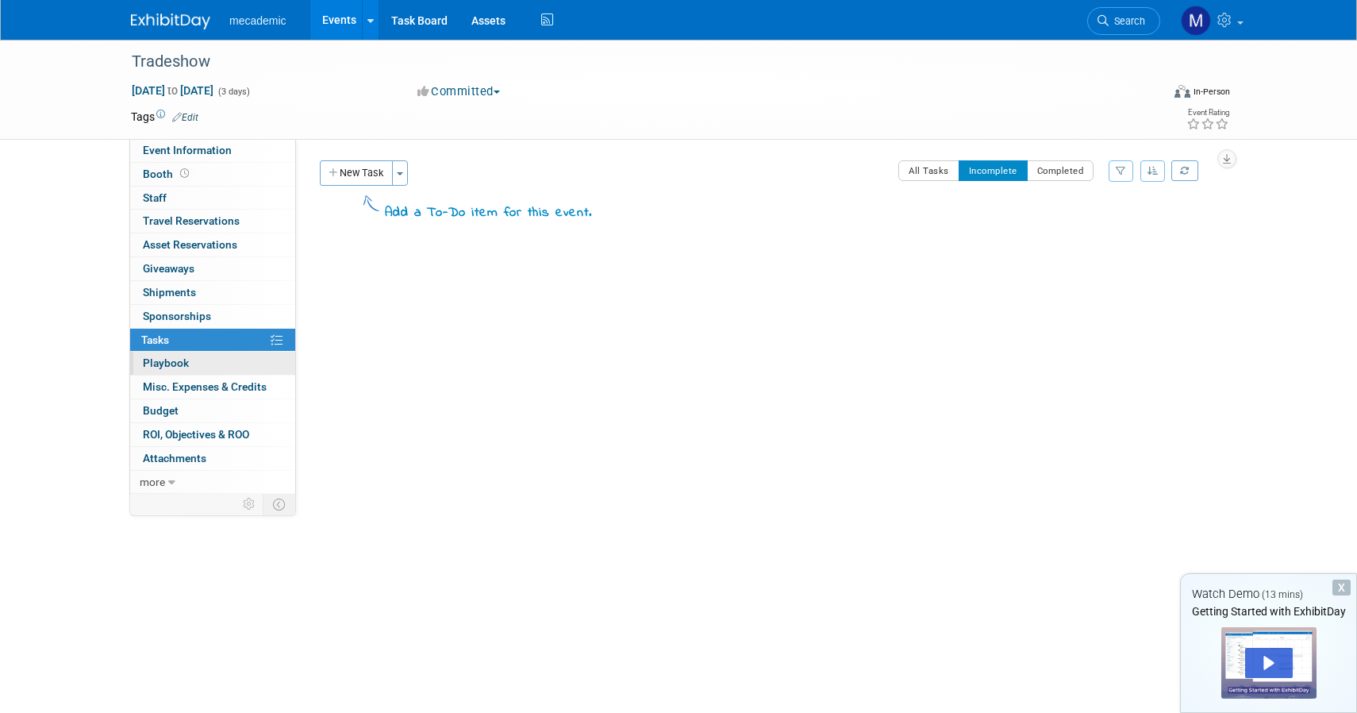
click at [208, 362] on link "0 Playbook 0" at bounding box center [212, 363] width 165 height 23
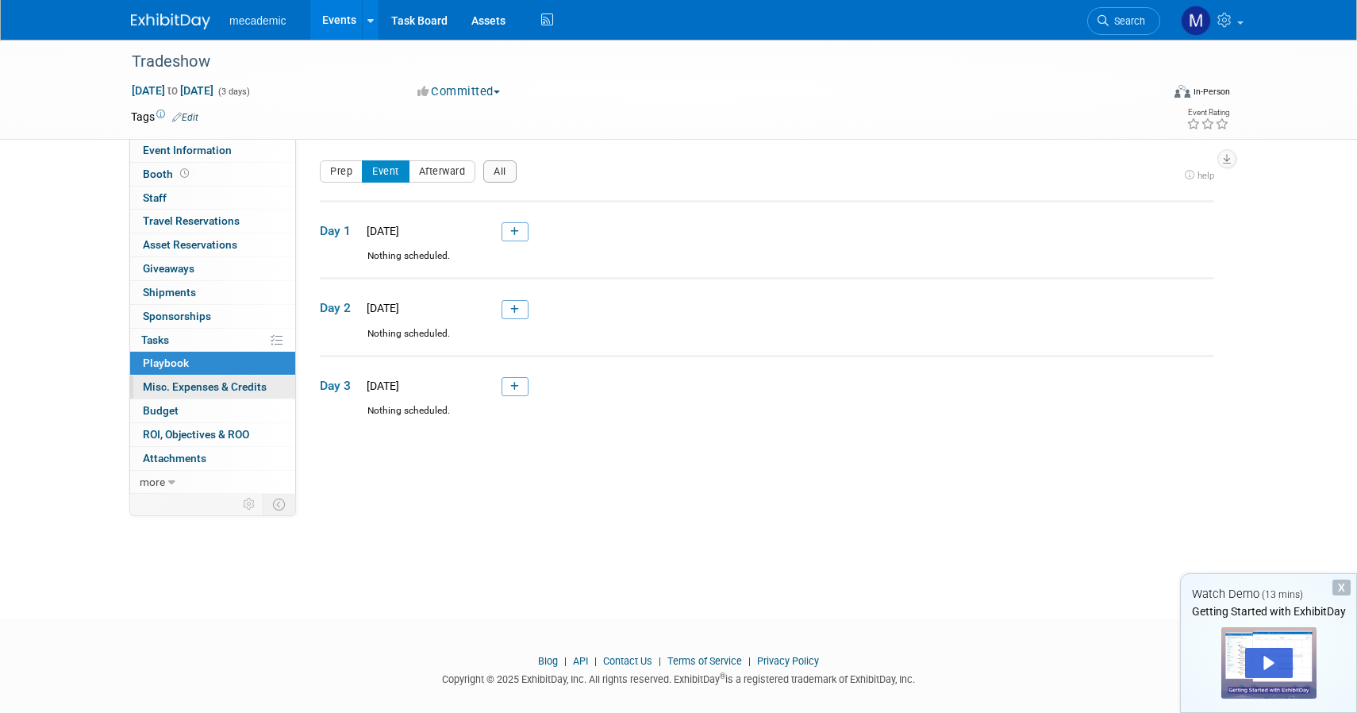
click at [212, 390] on span "Misc. Expenses & Credits 0" at bounding box center [205, 386] width 124 height 13
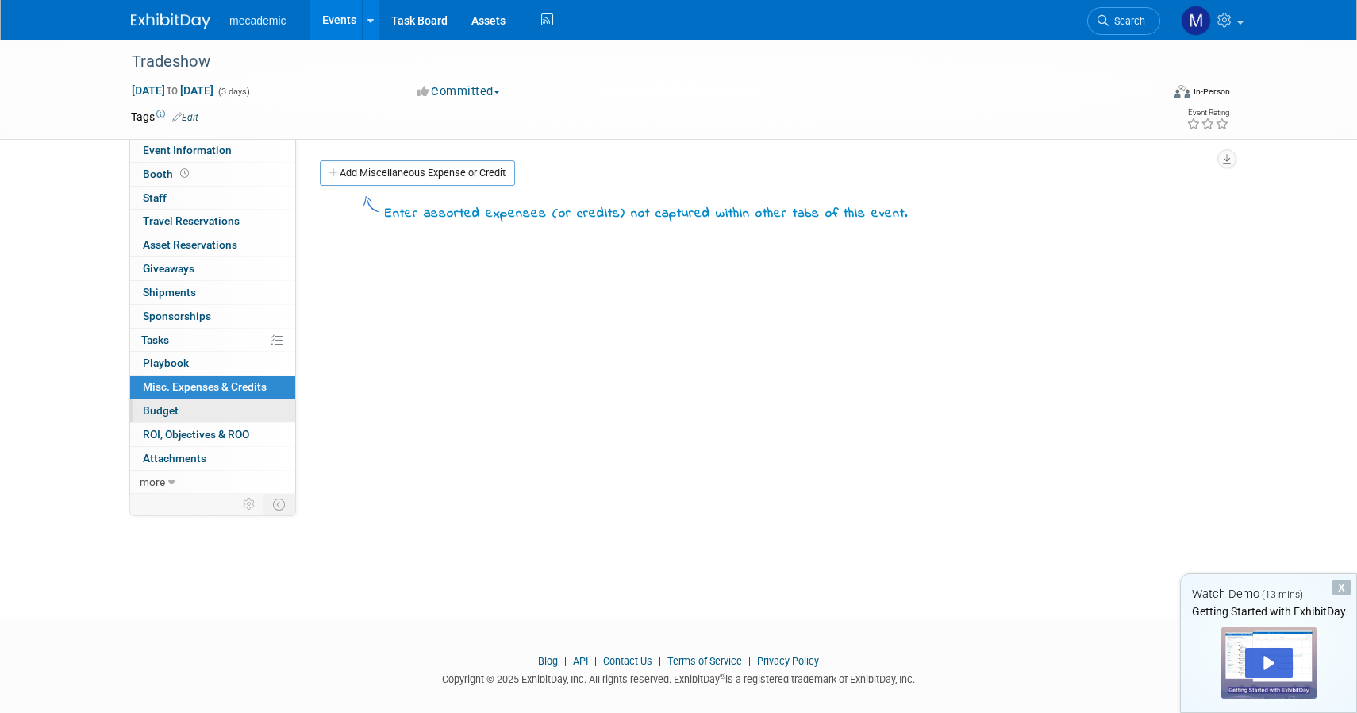
click at [207, 417] on link "Budget" at bounding box center [212, 410] width 165 height 23
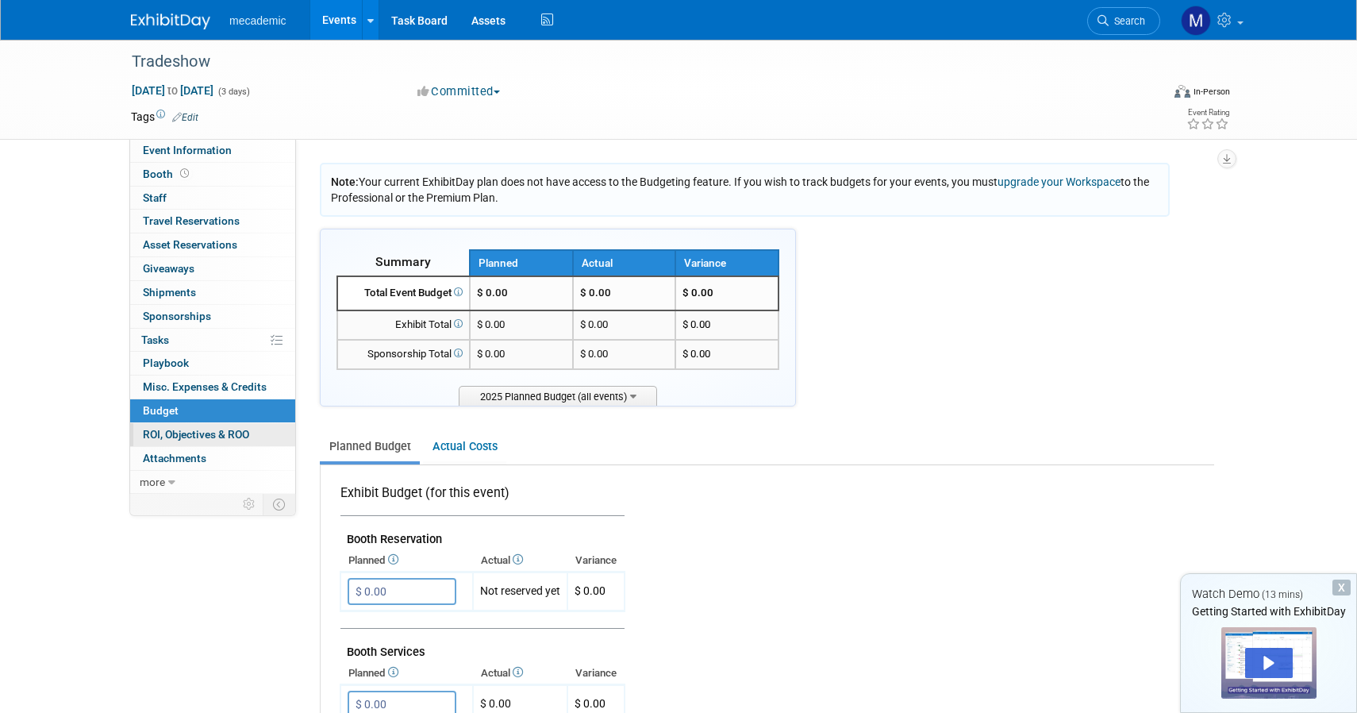
click at [212, 435] on span "ROI, Objectives & ROO 0" at bounding box center [196, 434] width 106 height 13
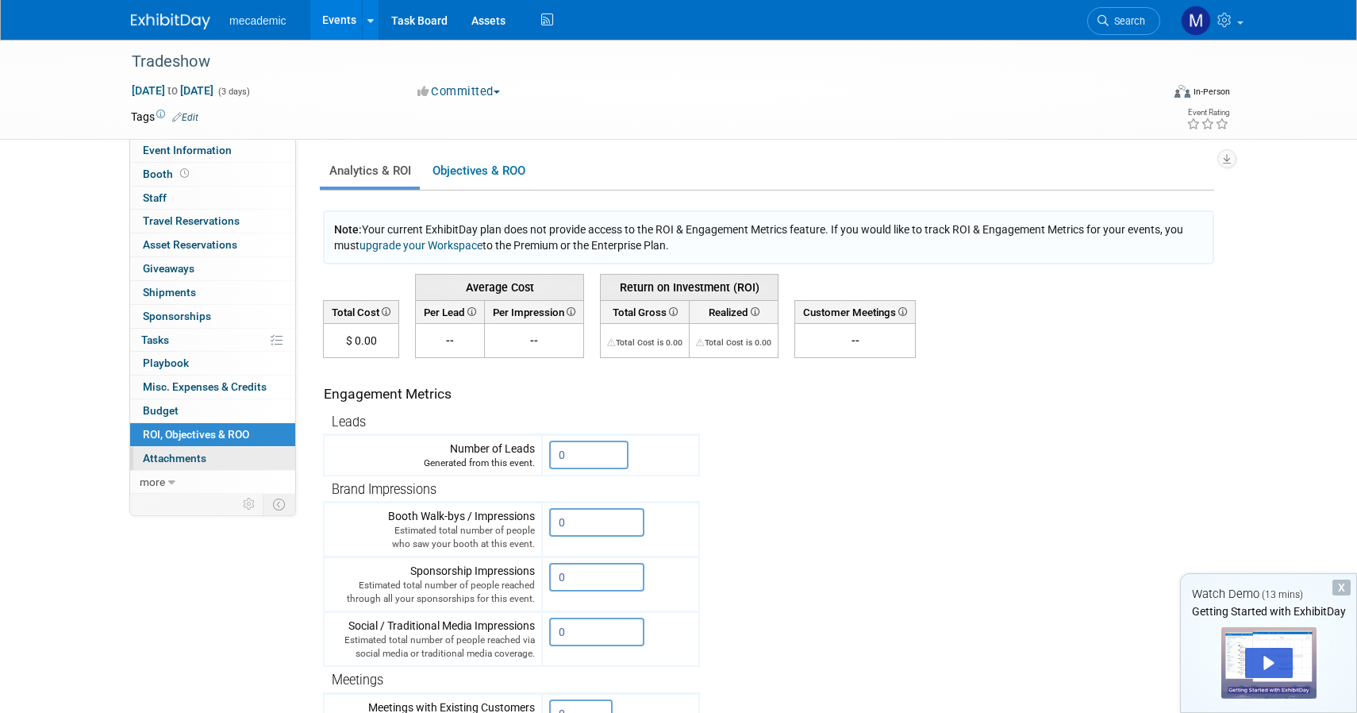
click at [203, 455] on span "Attachments 0" at bounding box center [175, 458] width 64 height 13
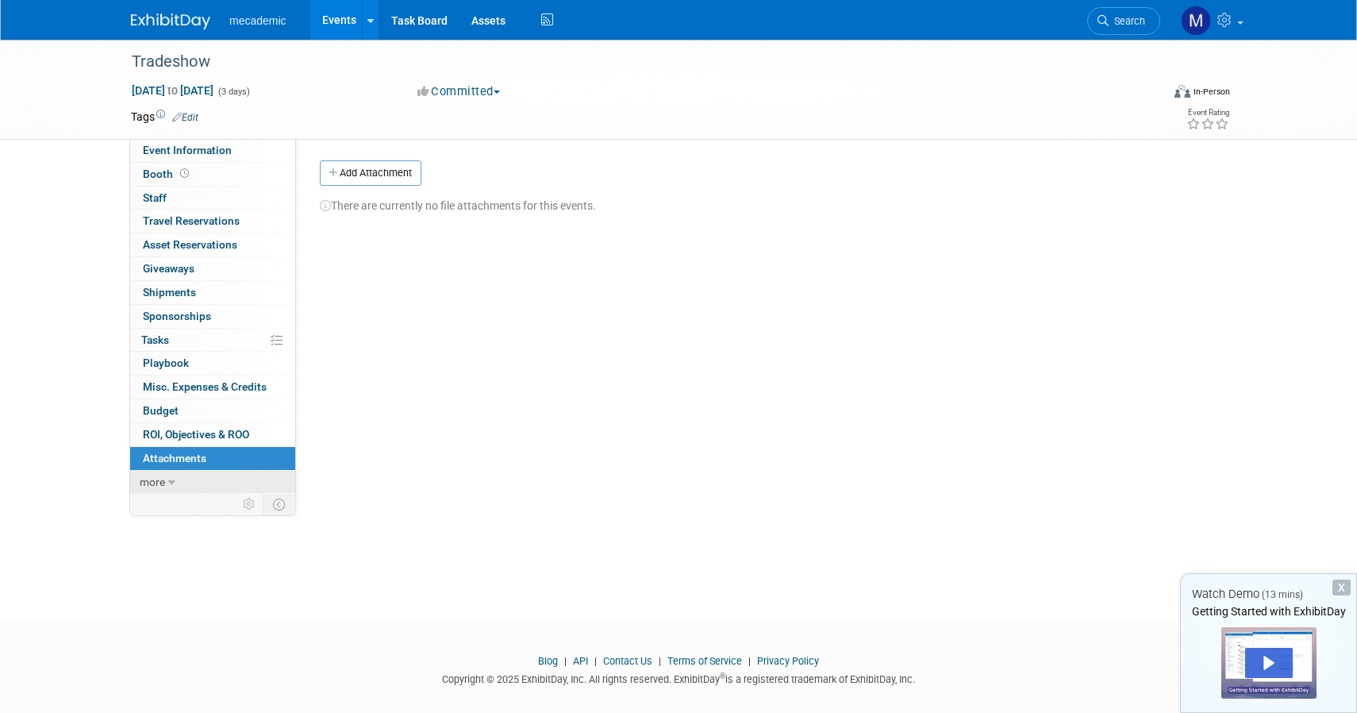
click at [173, 480] on icon at bounding box center [171, 482] width 7 height 11
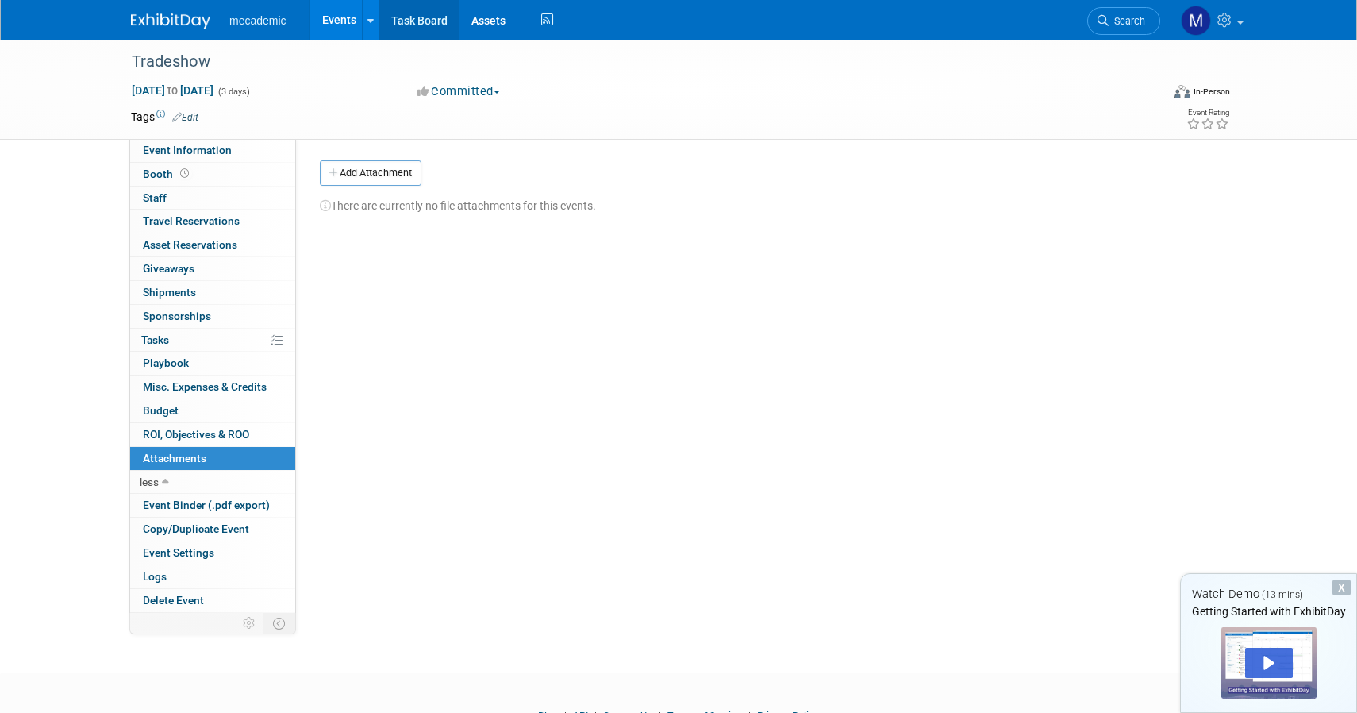
click at [429, 25] on link "Task Board" at bounding box center [419, 20] width 80 height 40
